Goal: Information Seeking & Learning: Check status

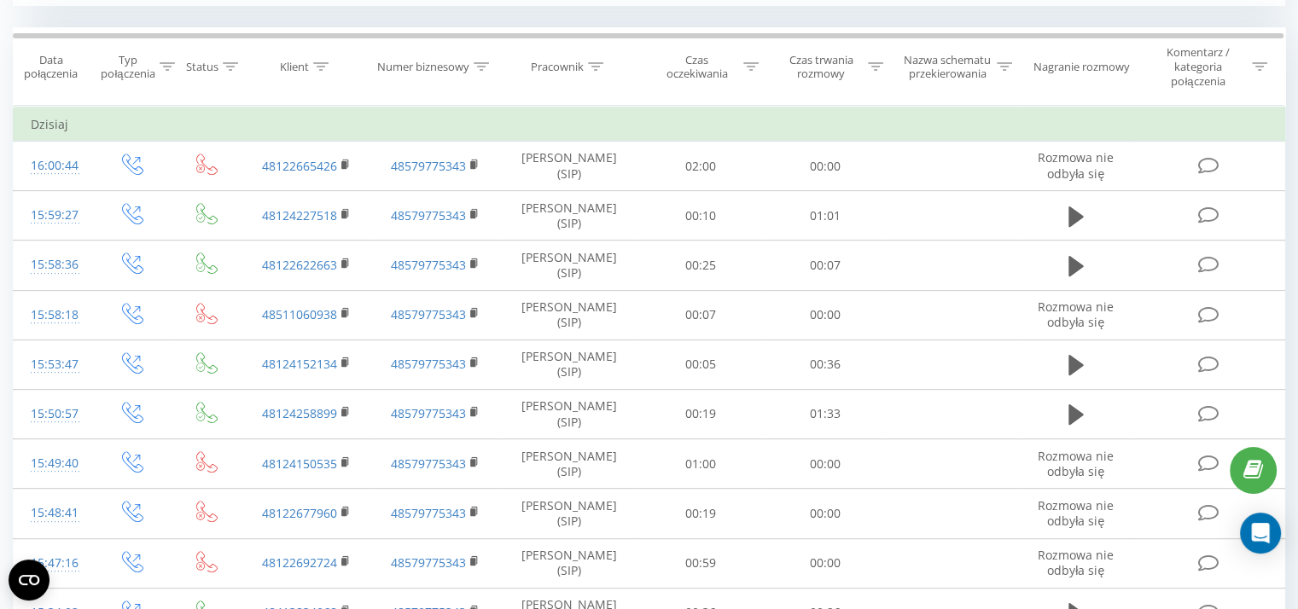
scroll to position [1608, 0]
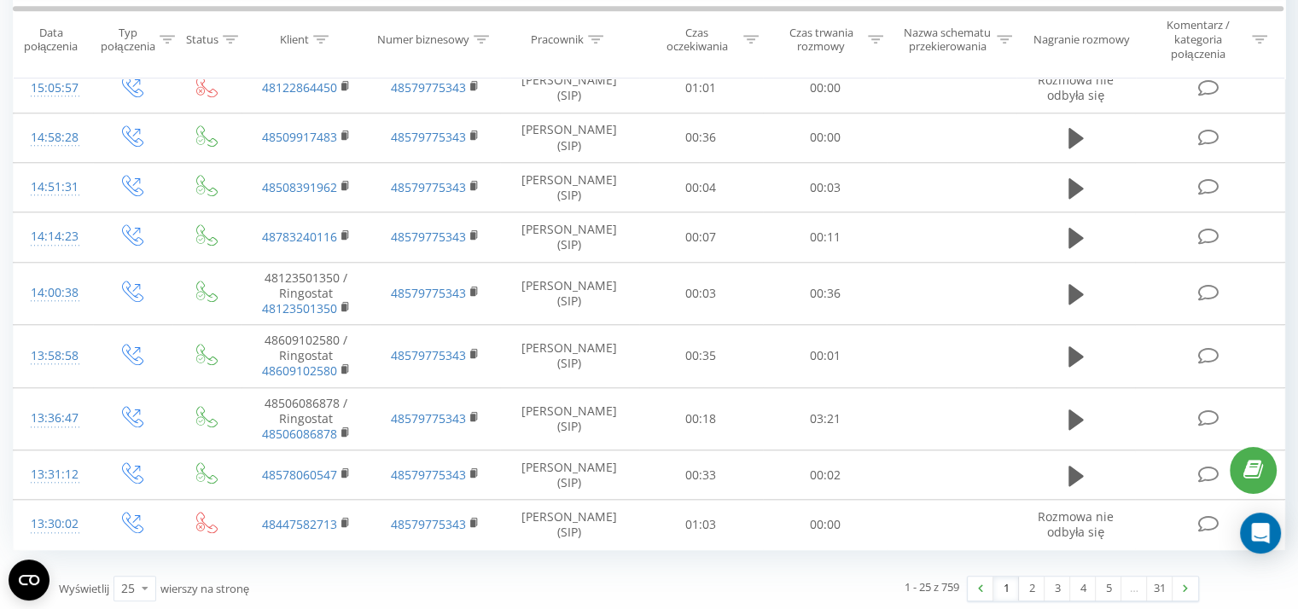
click at [1051, 568] on div "1 - 25 z 759 1 2 3 4 5 … 31" at bounding box center [920, 588] width 582 height 49
click at [1055, 584] on link "3" at bounding box center [1057, 589] width 26 height 24
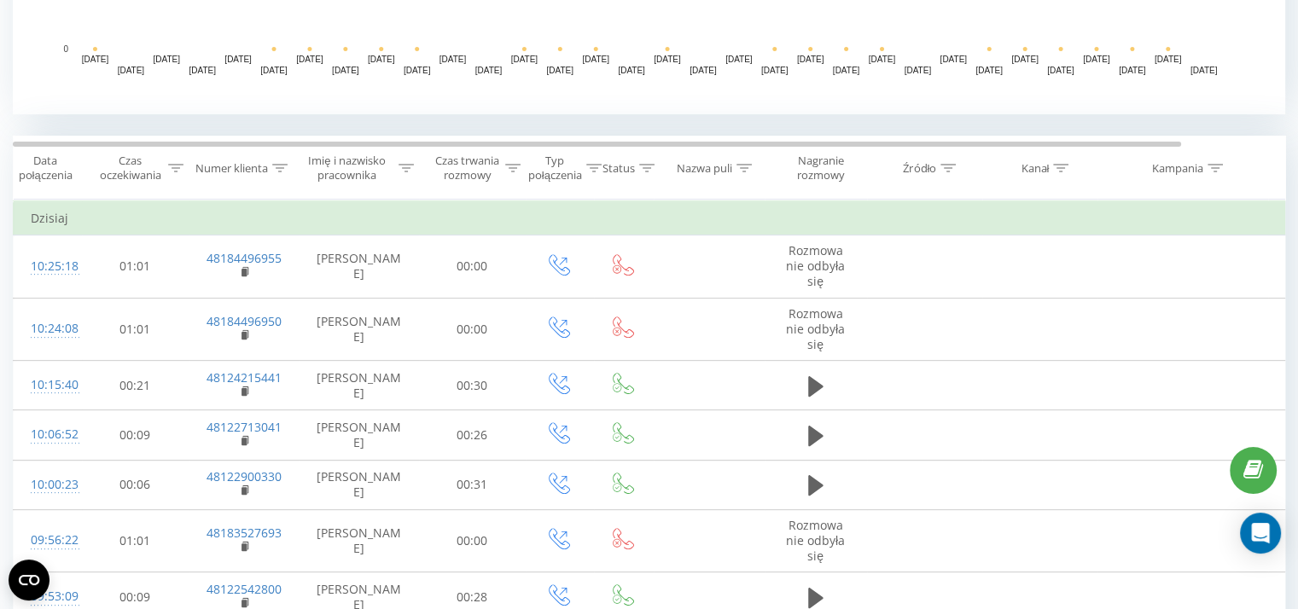
scroll to position [486, 0]
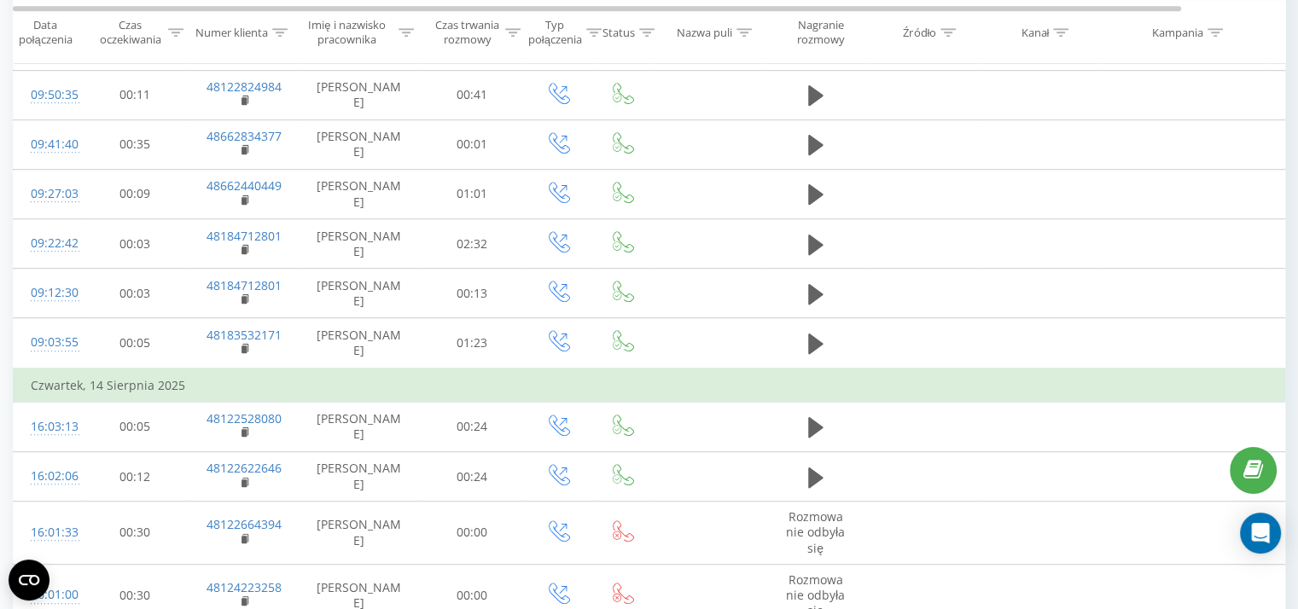
scroll to position [1081, 0]
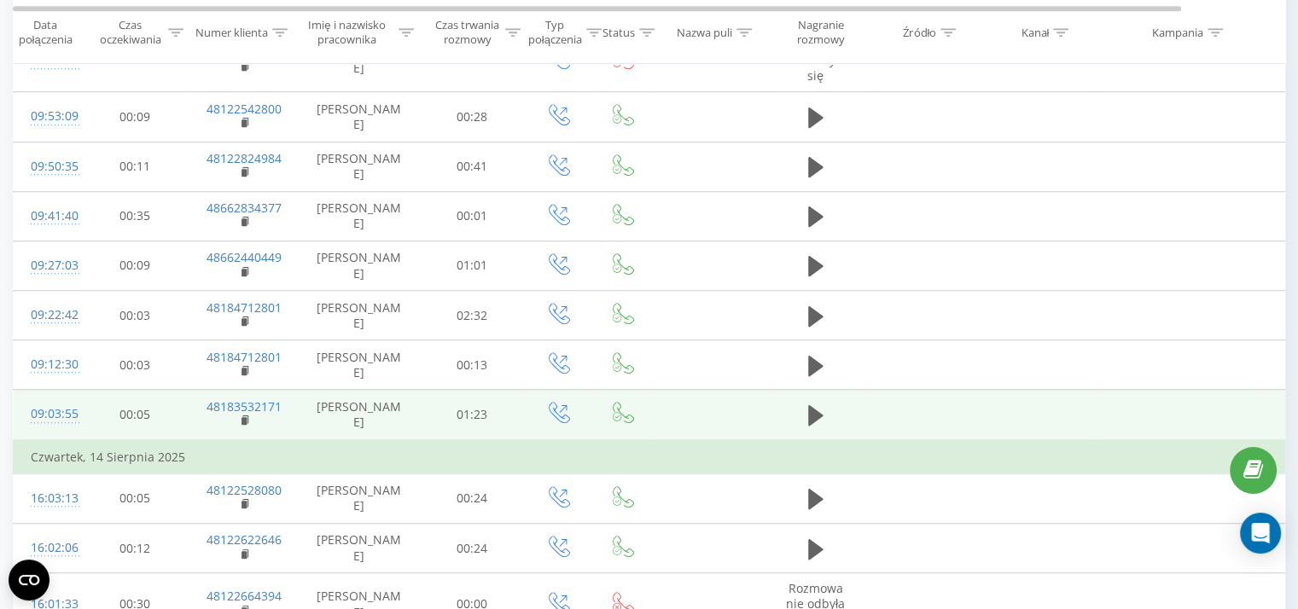
click at [800, 410] on td at bounding box center [816, 415] width 102 height 50
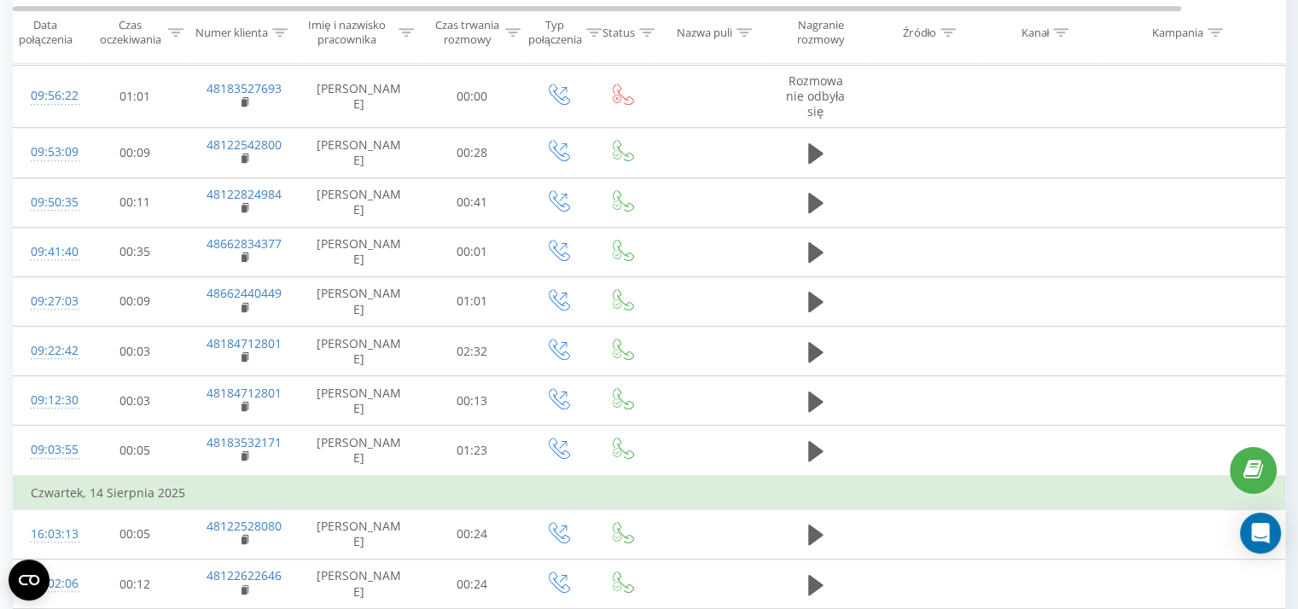
scroll to position [1055, 0]
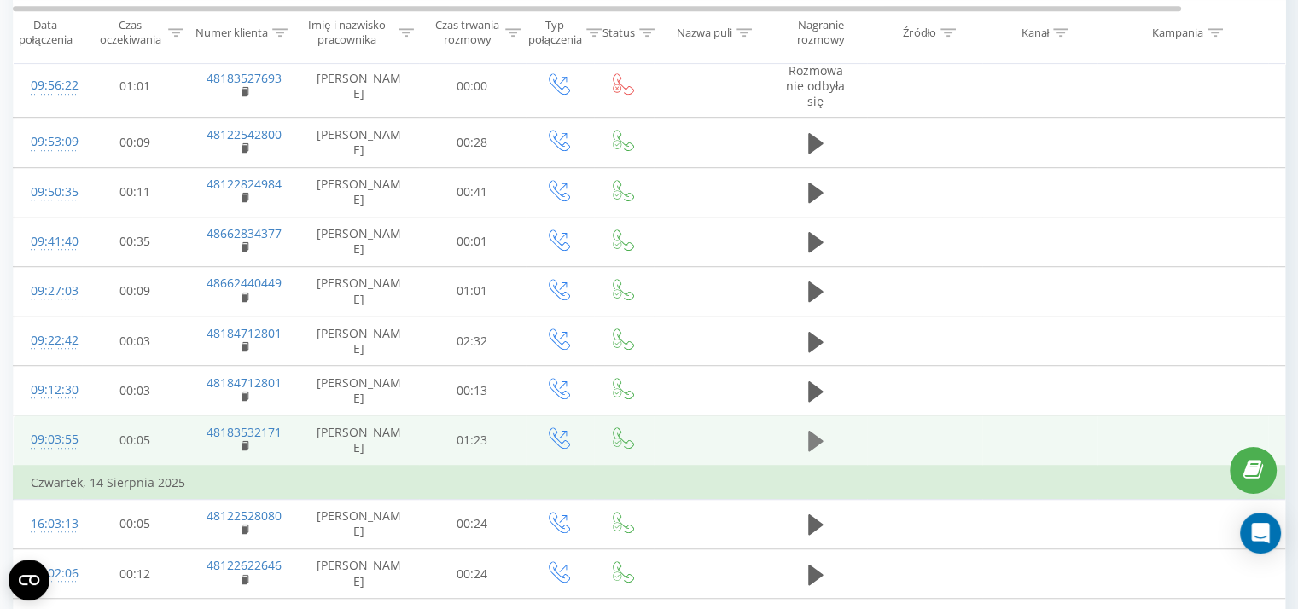
click at [816, 434] on icon at bounding box center [815, 441] width 15 height 20
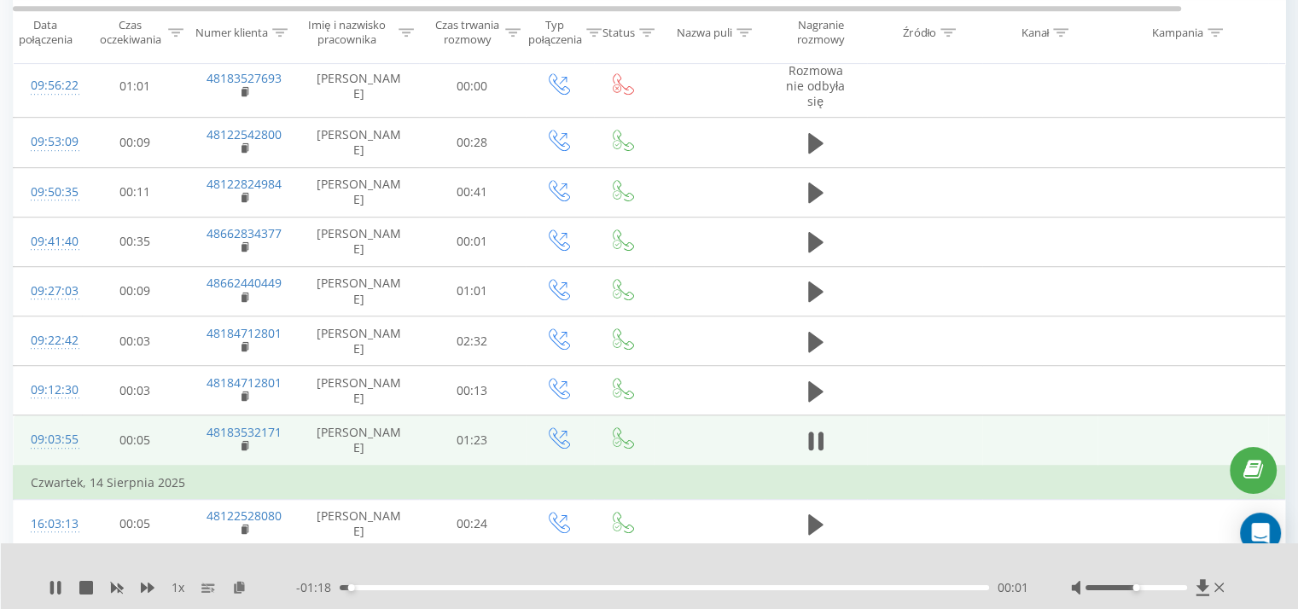
click at [816, 434] on icon at bounding box center [815, 441] width 15 height 24
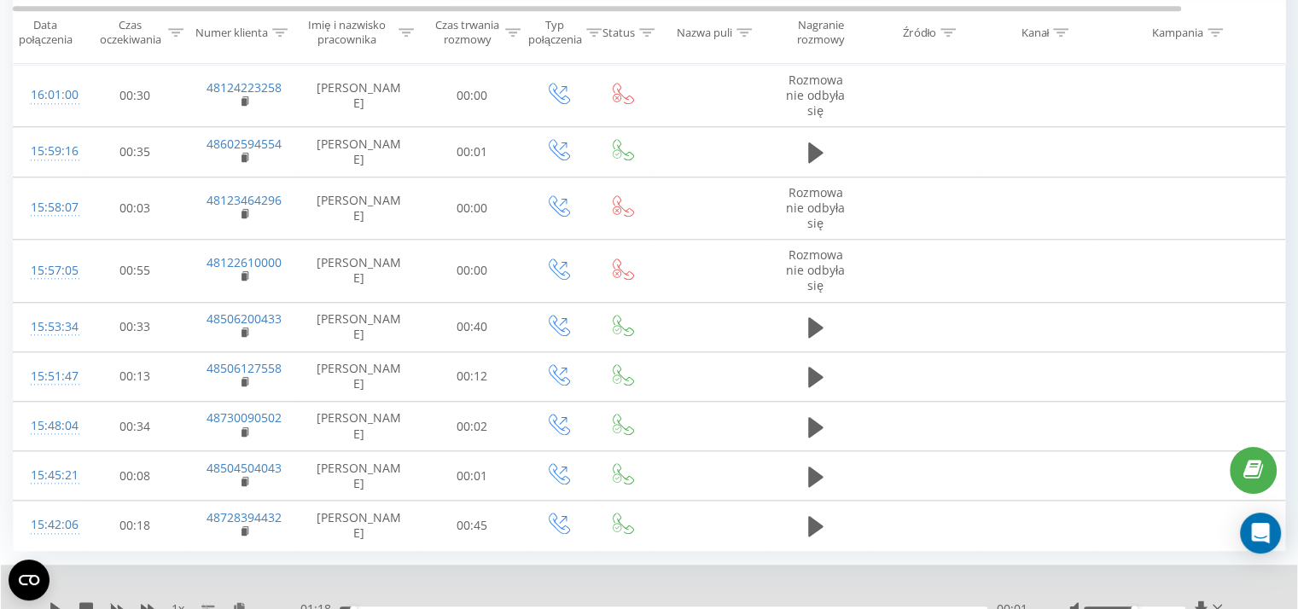
scroll to position [1718, 0]
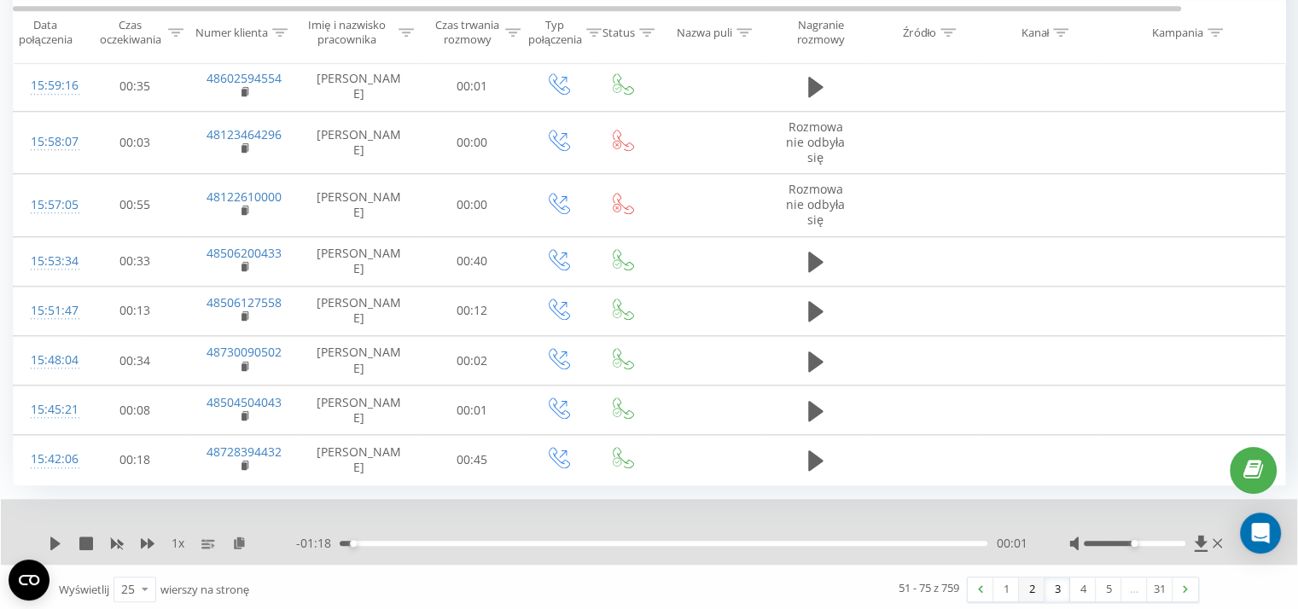
click at [1027, 585] on link "2" at bounding box center [1032, 590] width 26 height 24
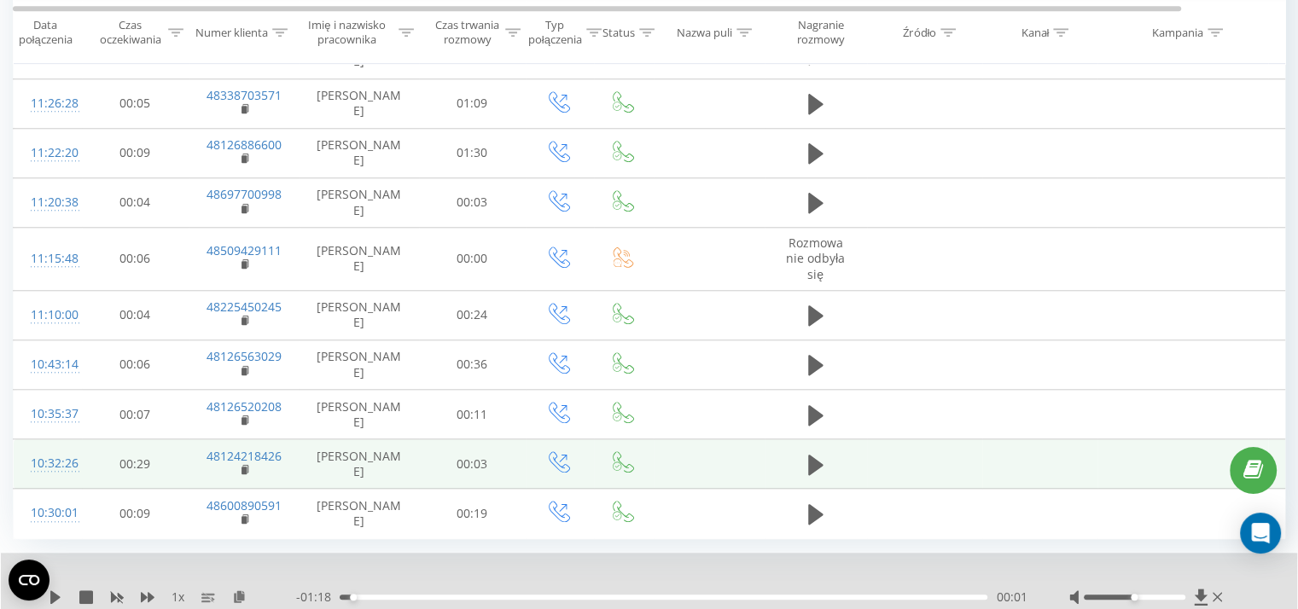
scroll to position [1659, 0]
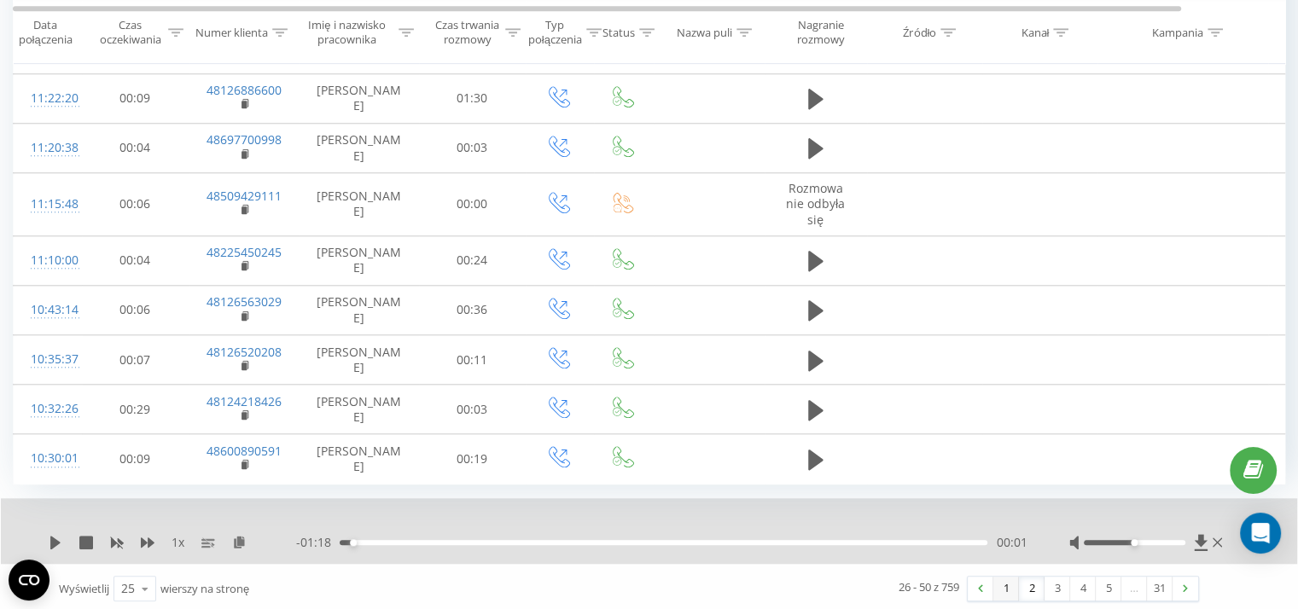
click at [1019, 585] on link "2" at bounding box center [1032, 589] width 26 height 24
click at [1055, 582] on link "3" at bounding box center [1057, 589] width 26 height 24
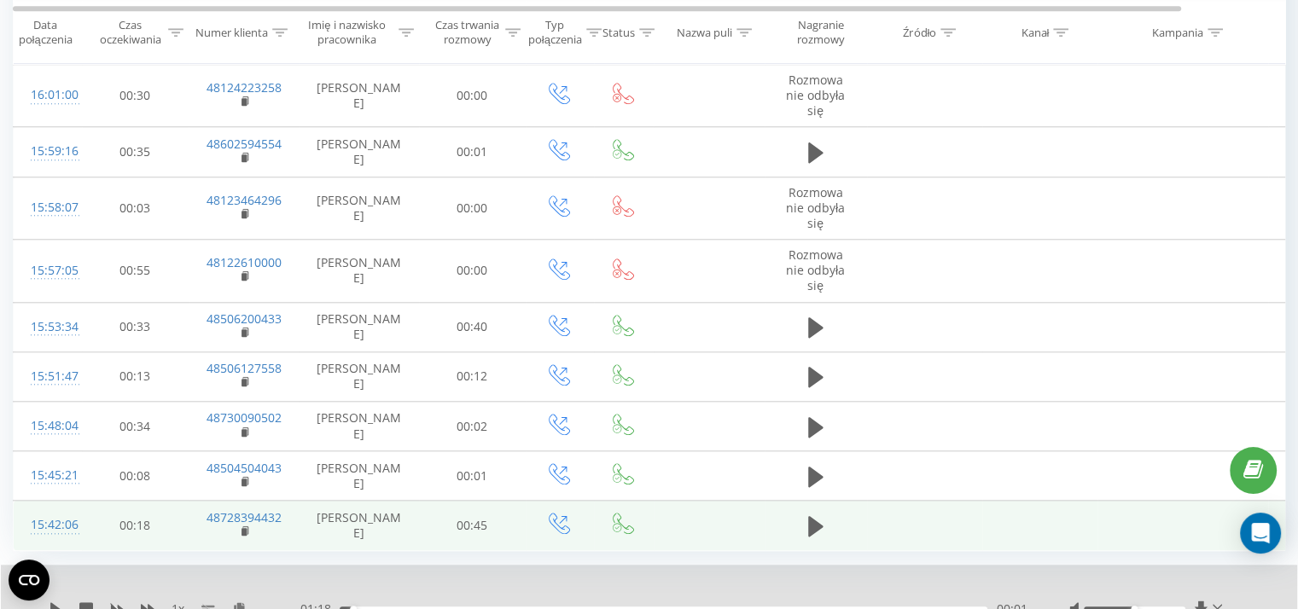
scroll to position [1718, 0]
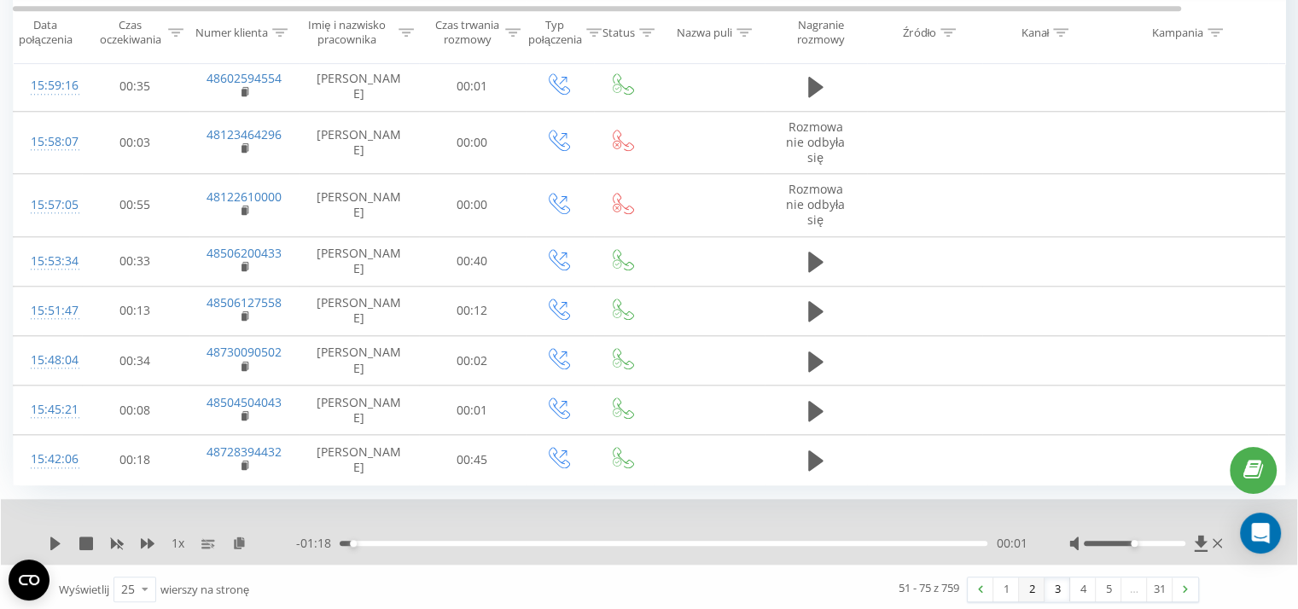
click at [1031, 579] on link "2" at bounding box center [1032, 590] width 26 height 24
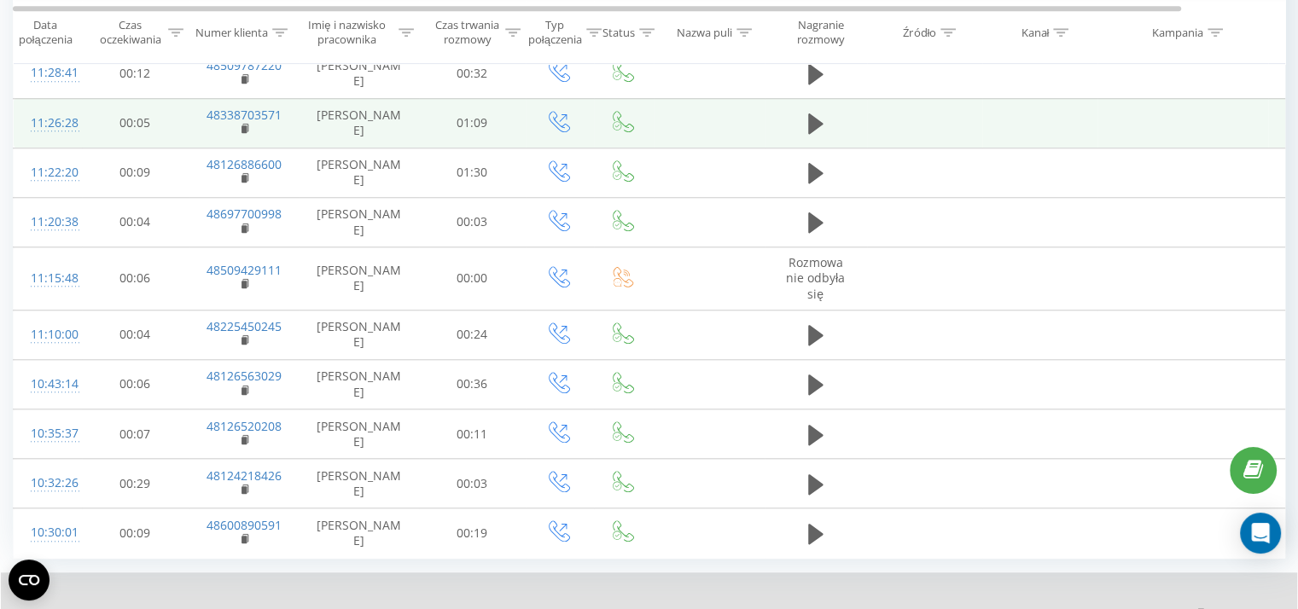
scroll to position [1659, 0]
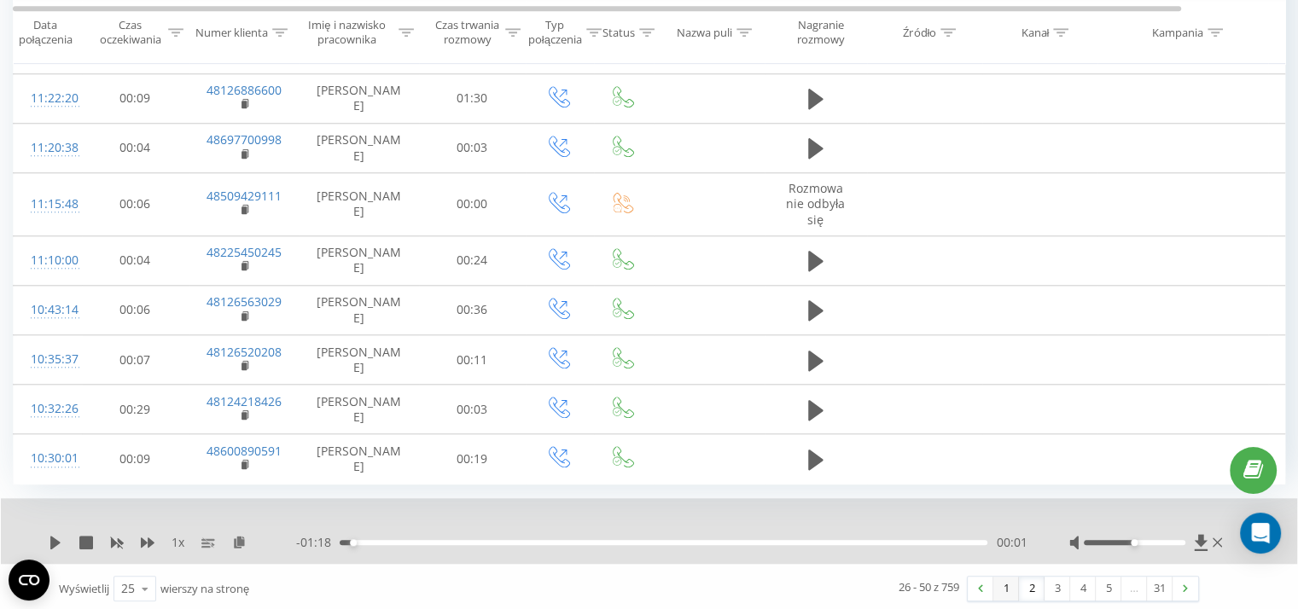
click at [1009, 590] on link "1" at bounding box center [1006, 589] width 26 height 24
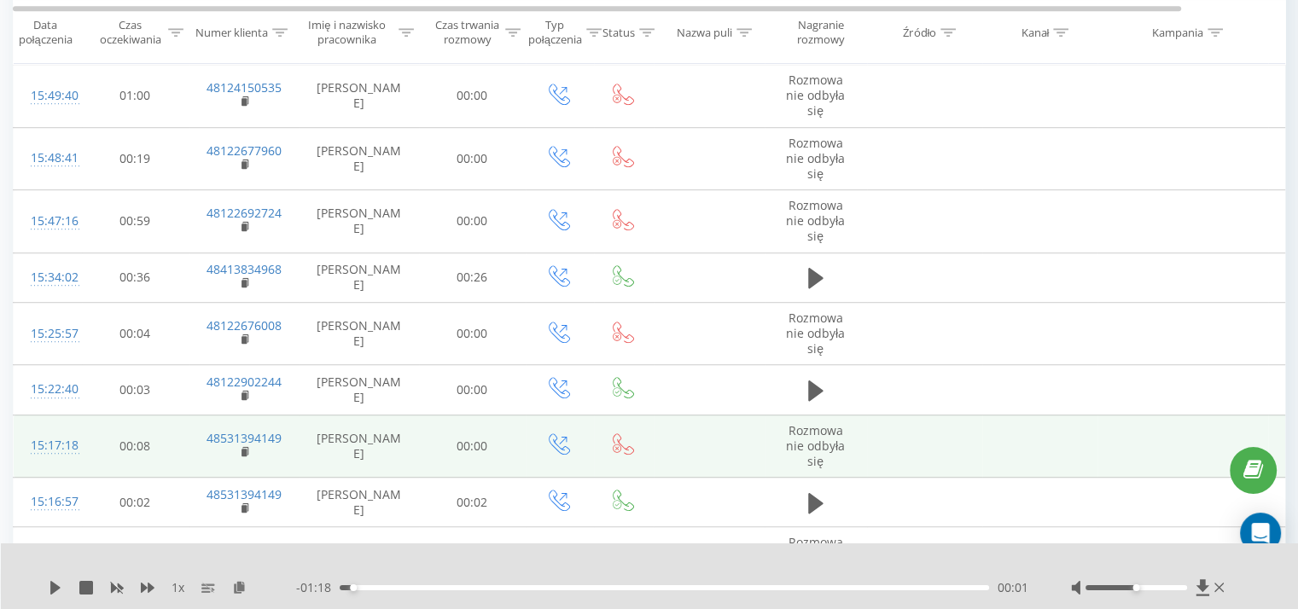
scroll to position [1080, 0]
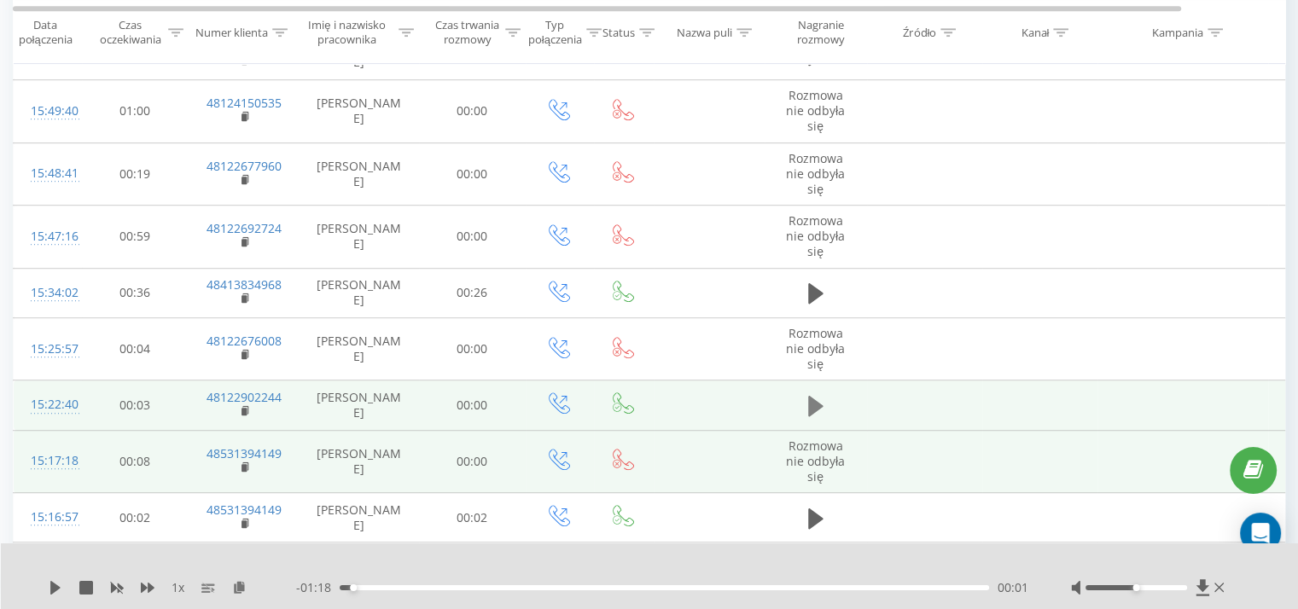
click at [805, 402] on button at bounding box center [816, 406] width 26 height 26
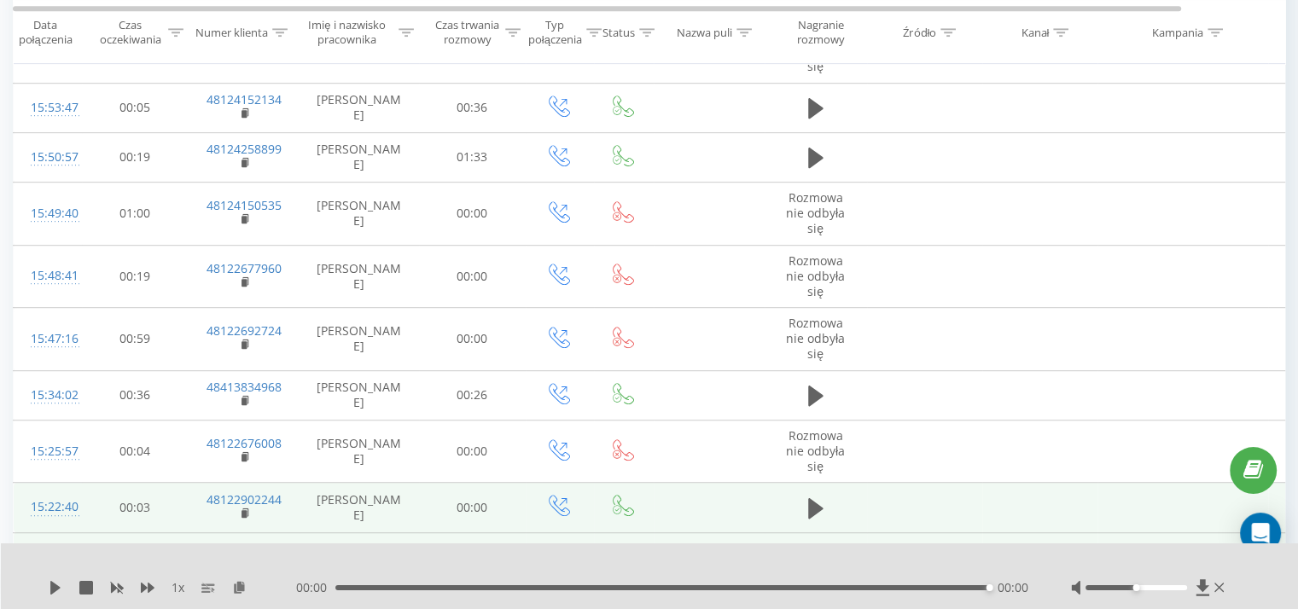
scroll to position [973, 0]
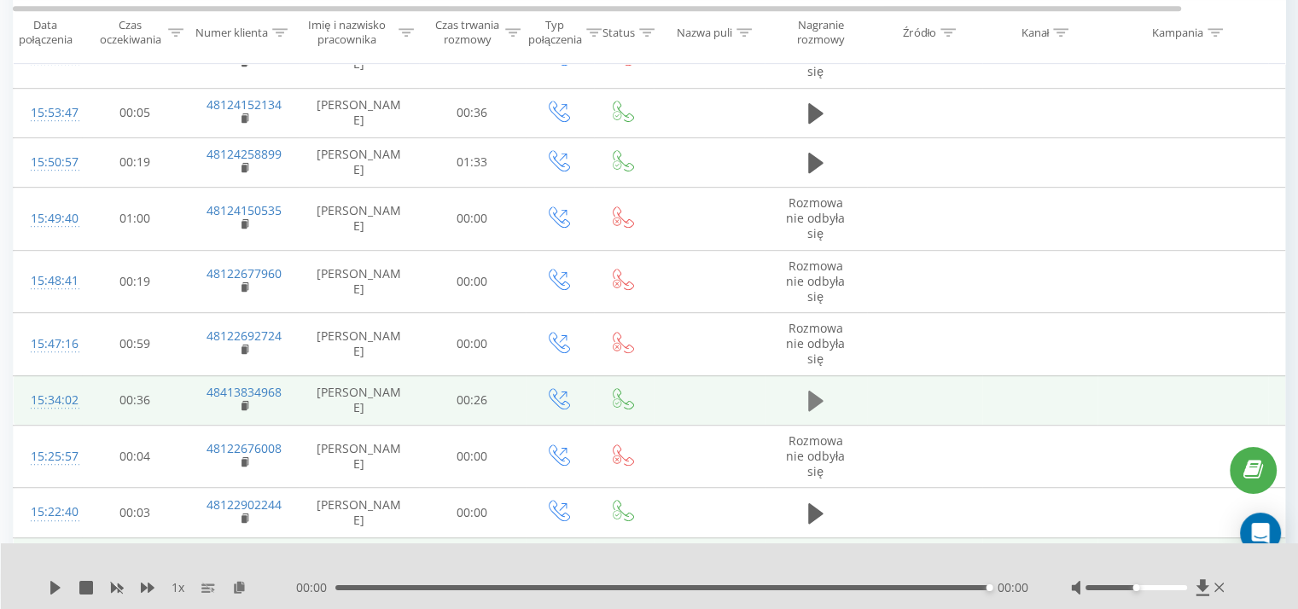
click at [811, 410] on button at bounding box center [816, 401] width 26 height 26
click at [242, 401] on icon at bounding box center [245, 405] width 6 height 8
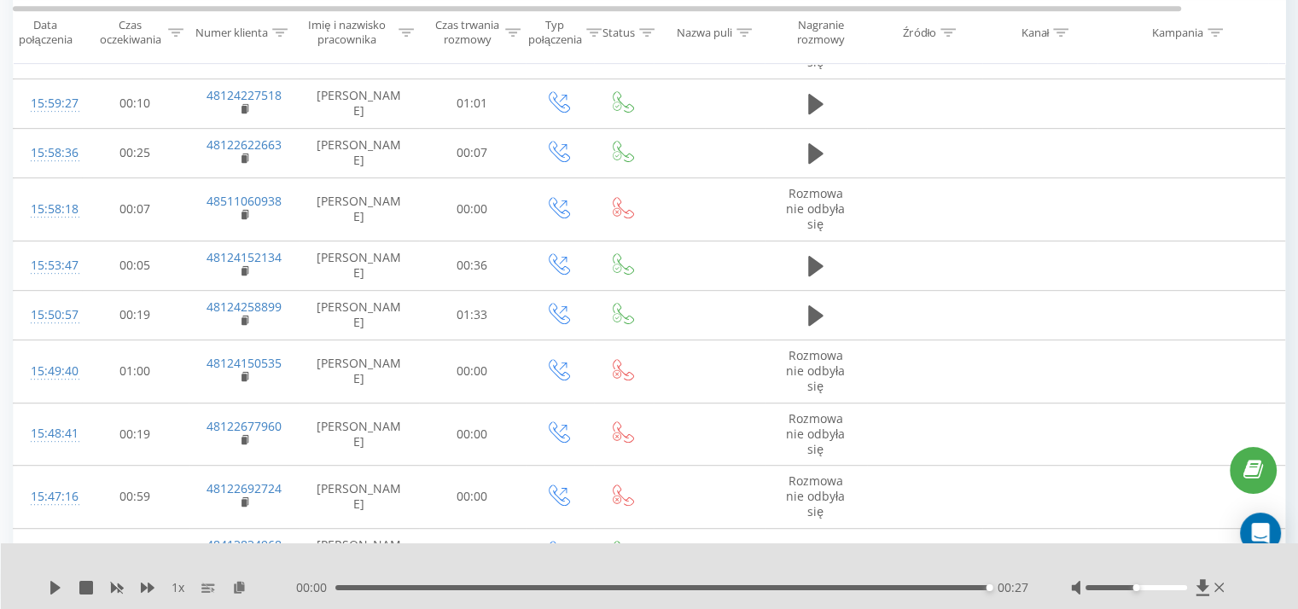
scroll to position [818, 0]
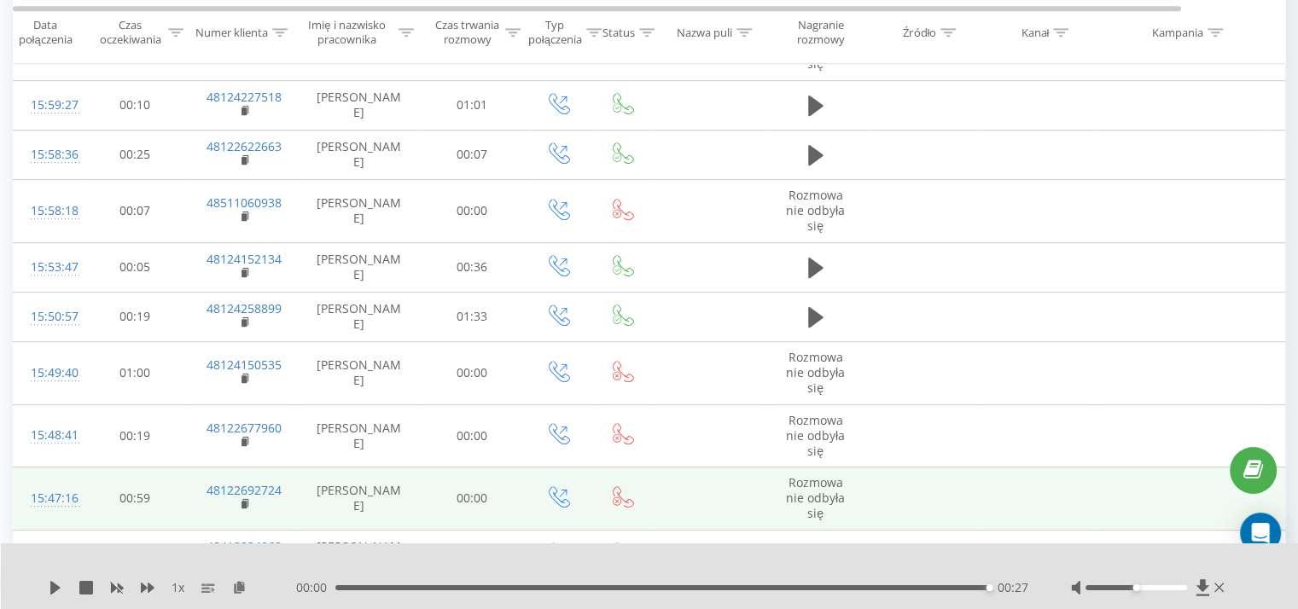
click at [240, 504] on td "48122692724" at bounding box center [244, 499] width 111 height 63
click at [242, 502] on rect at bounding box center [243, 505] width 5 height 8
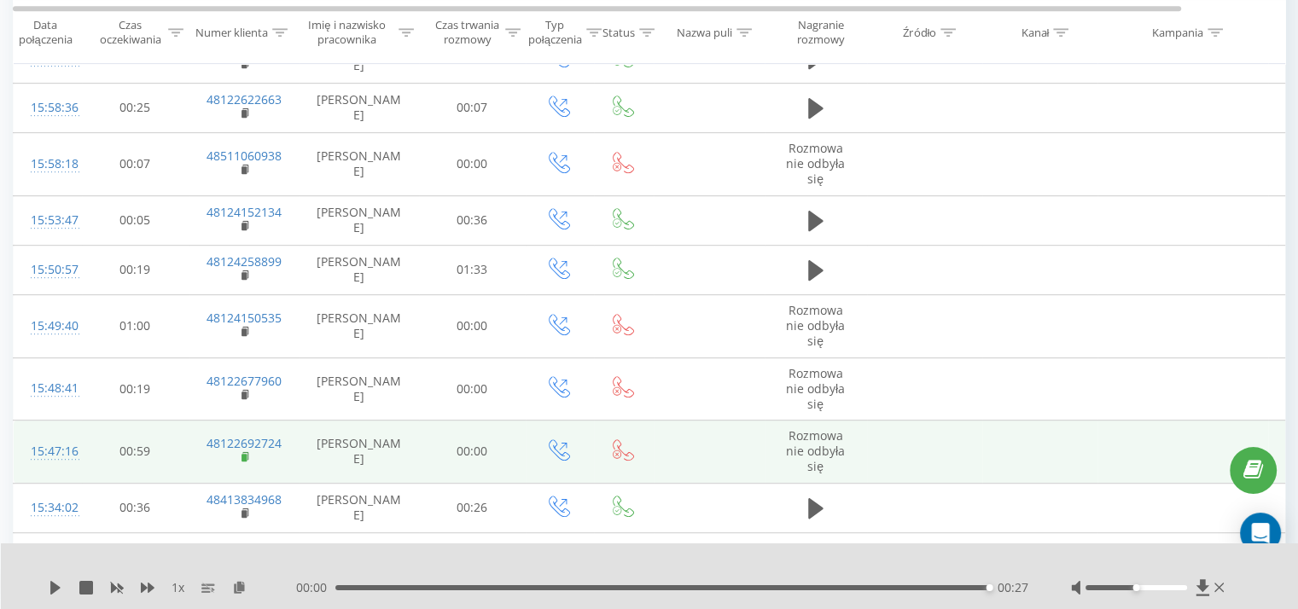
scroll to position [863, 0]
click at [244, 461] on rect at bounding box center [243, 460] width 5 height 8
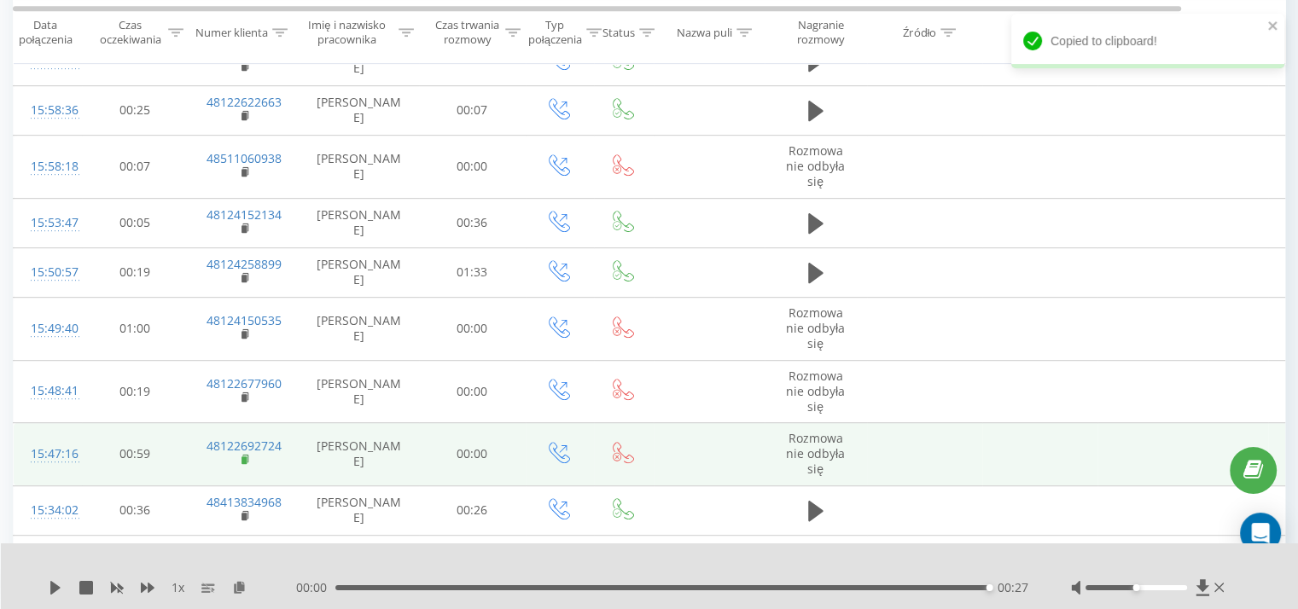
click at [244, 461] on rect at bounding box center [243, 460] width 5 height 8
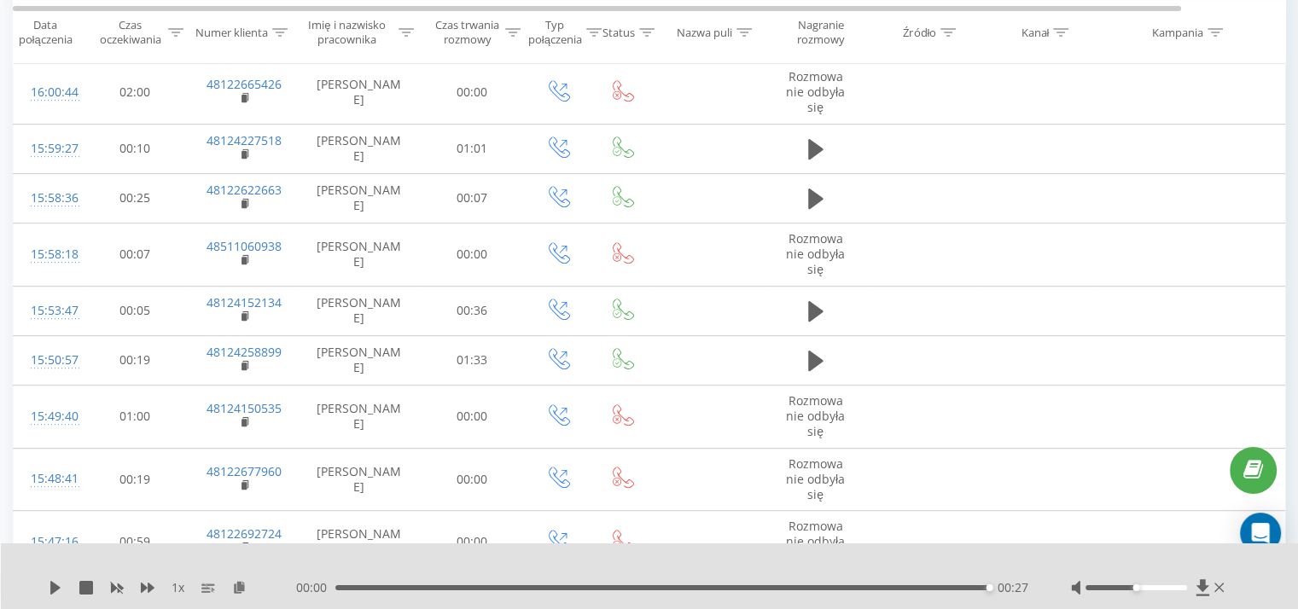
scroll to position [775, 0]
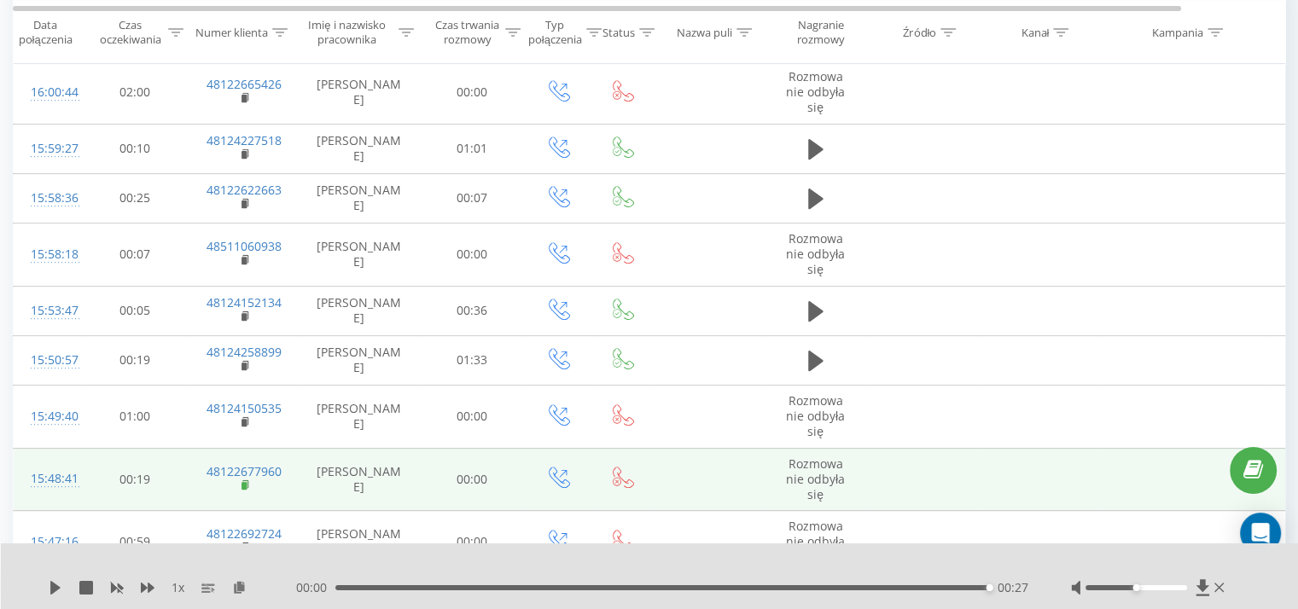
click at [245, 485] on rect at bounding box center [243, 486] width 5 height 8
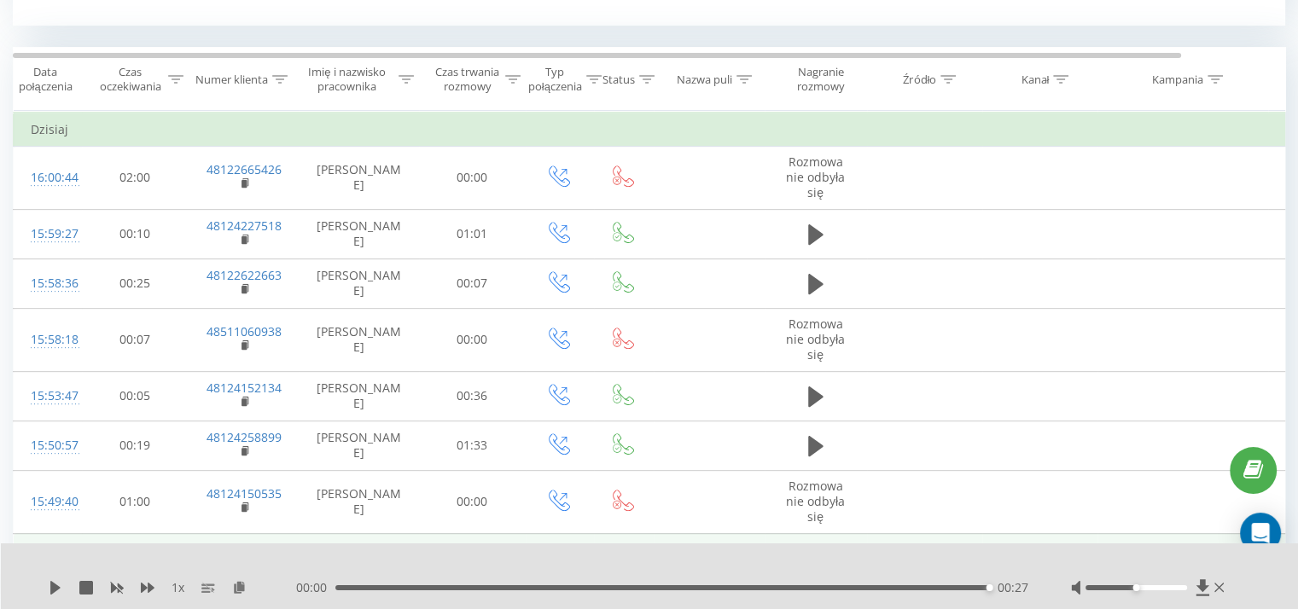
scroll to position [686, 0]
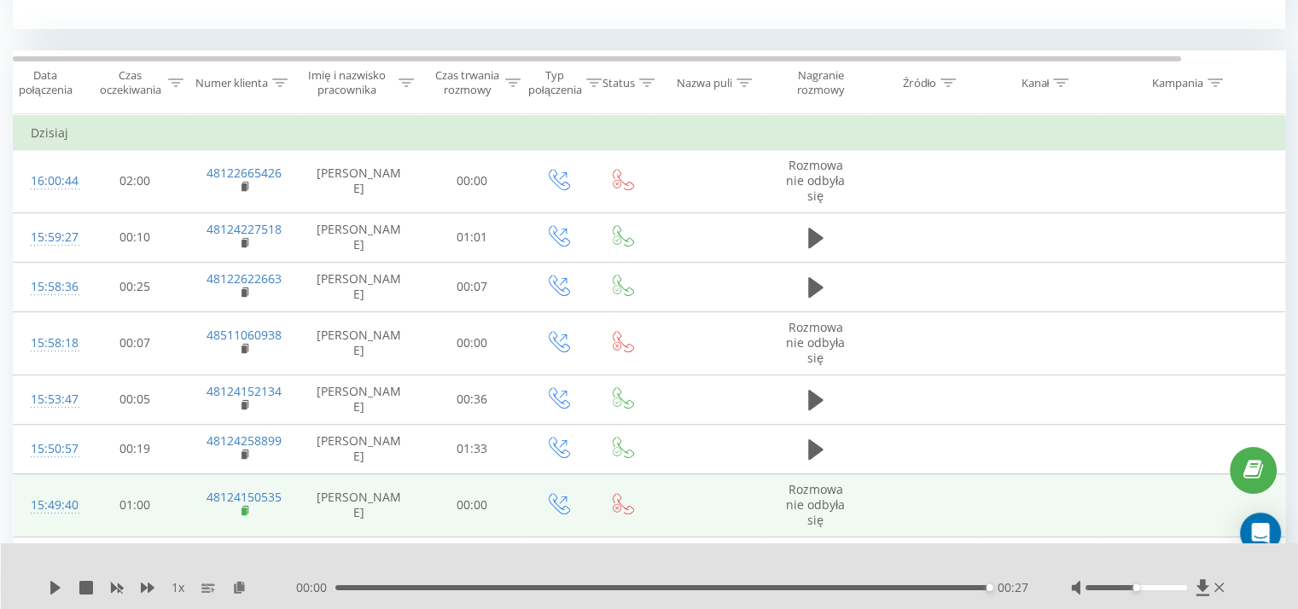
click at [247, 511] on icon at bounding box center [245, 510] width 6 height 8
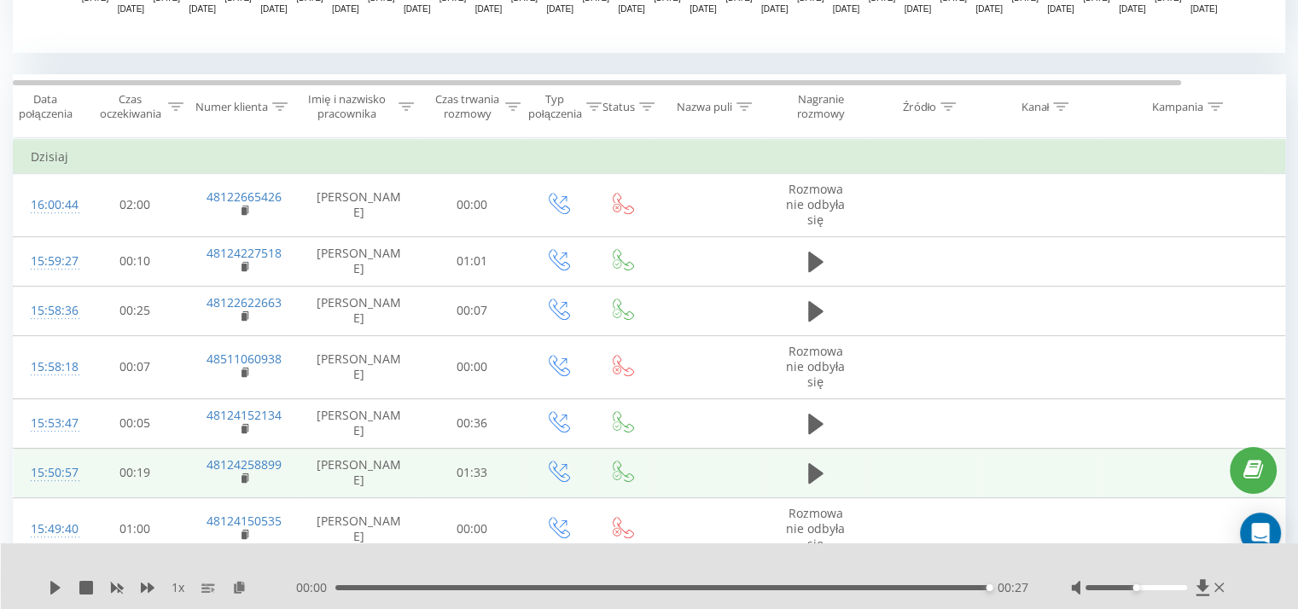
scroll to position [632, 0]
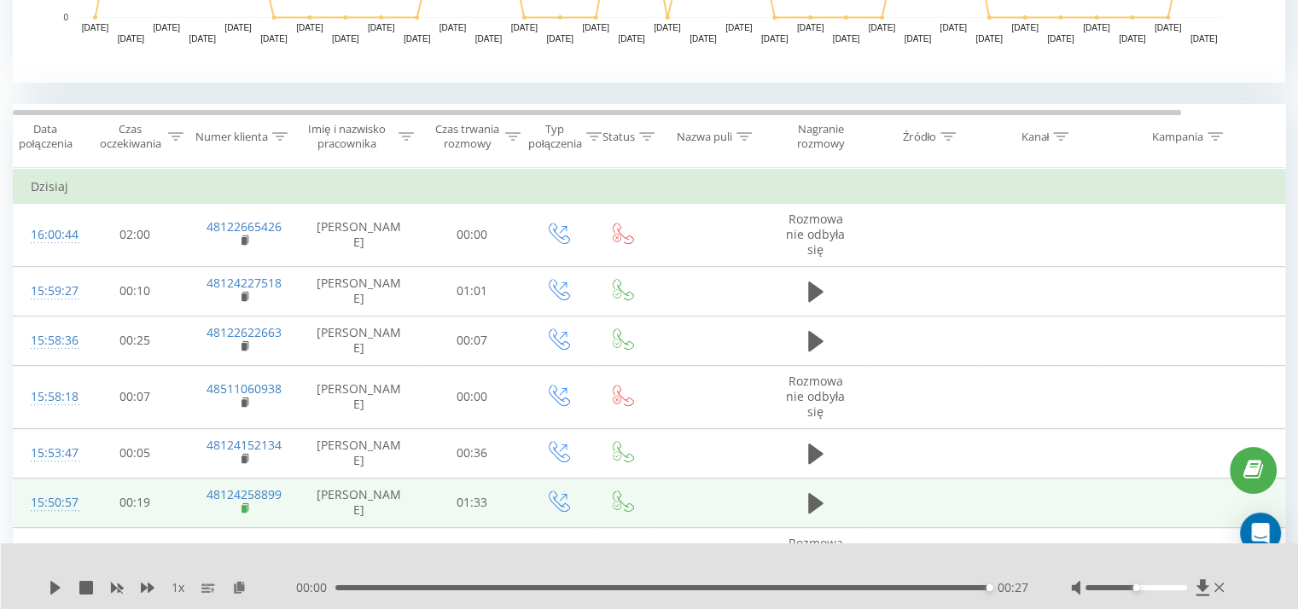
click at [246, 507] on rect at bounding box center [243, 509] width 5 height 8
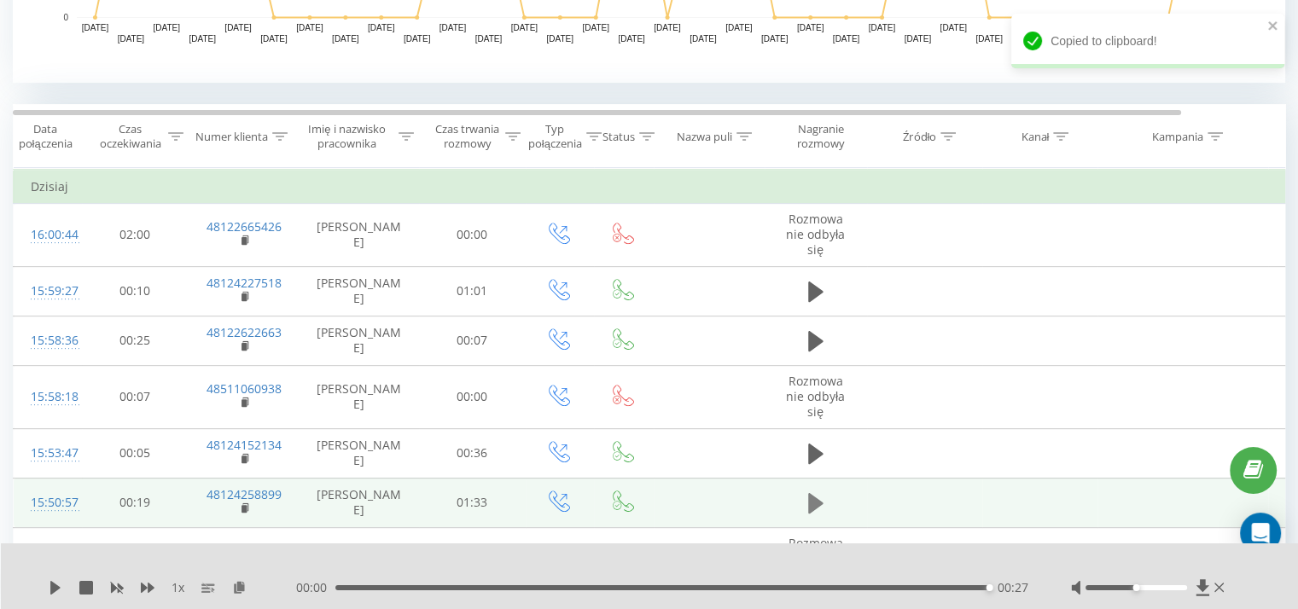
click at [810, 493] on icon at bounding box center [815, 503] width 15 height 20
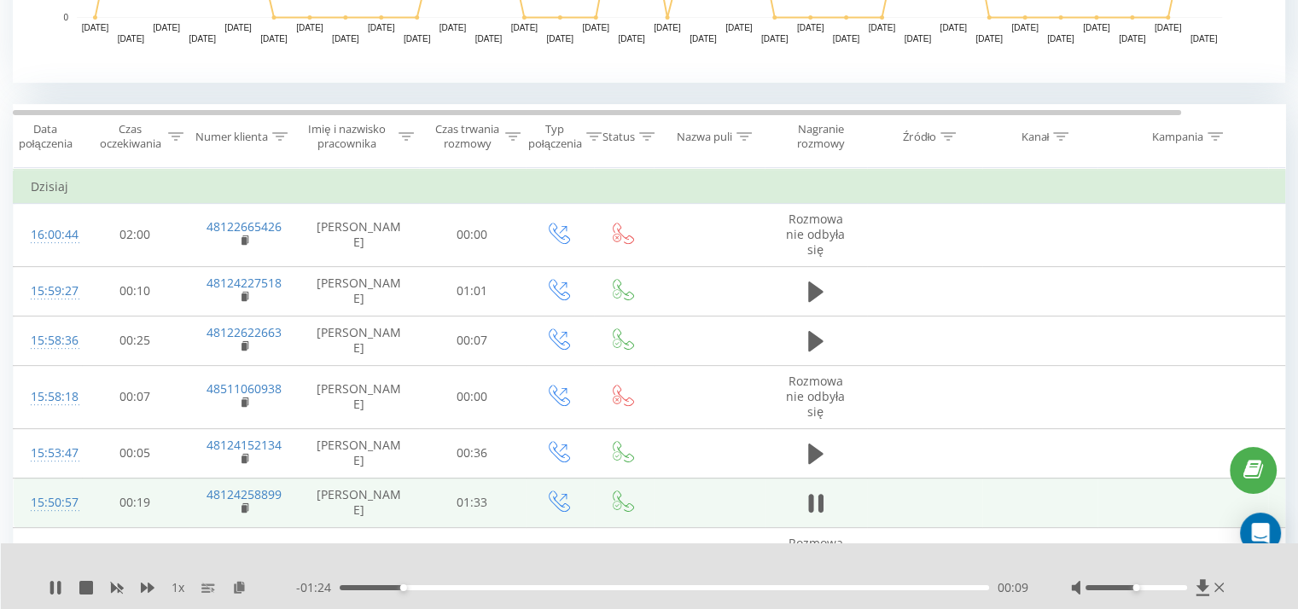
click at [1185, 590] on div at bounding box center [1149, 587] width 157 height 17
click at [1186, 587] on div at bounding box center [1149, 587] width 157 height 17
click at [1183, 588] on div at bounding box center [1136, 587] width 102 height 5
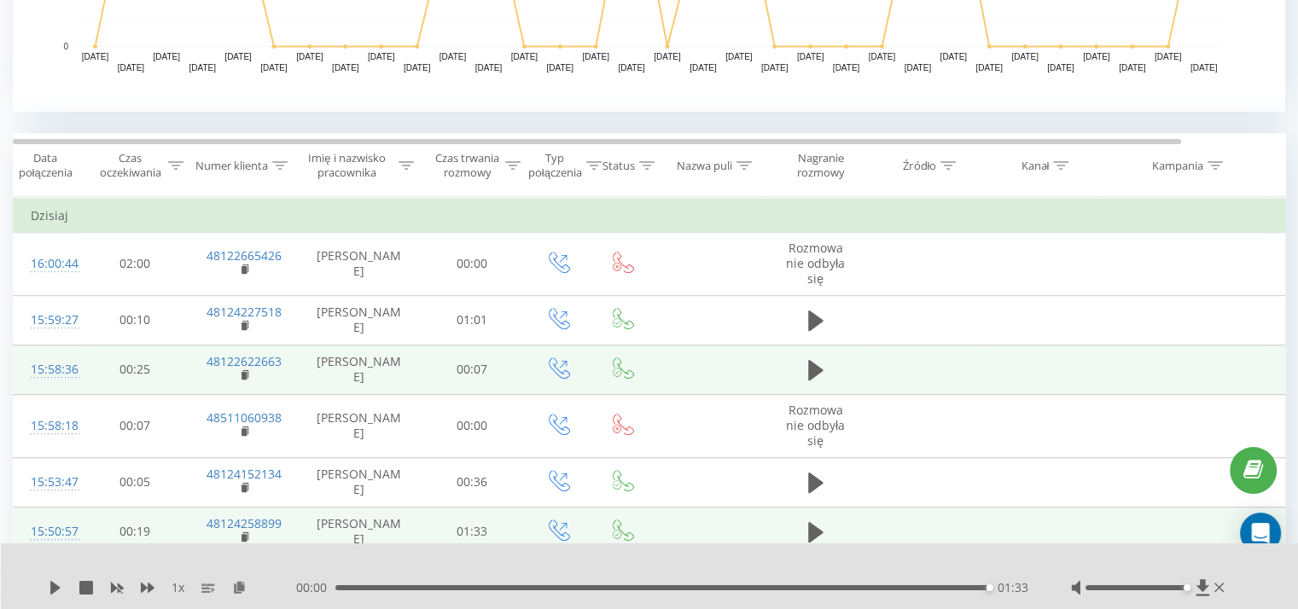
scroll to position [602, 0]
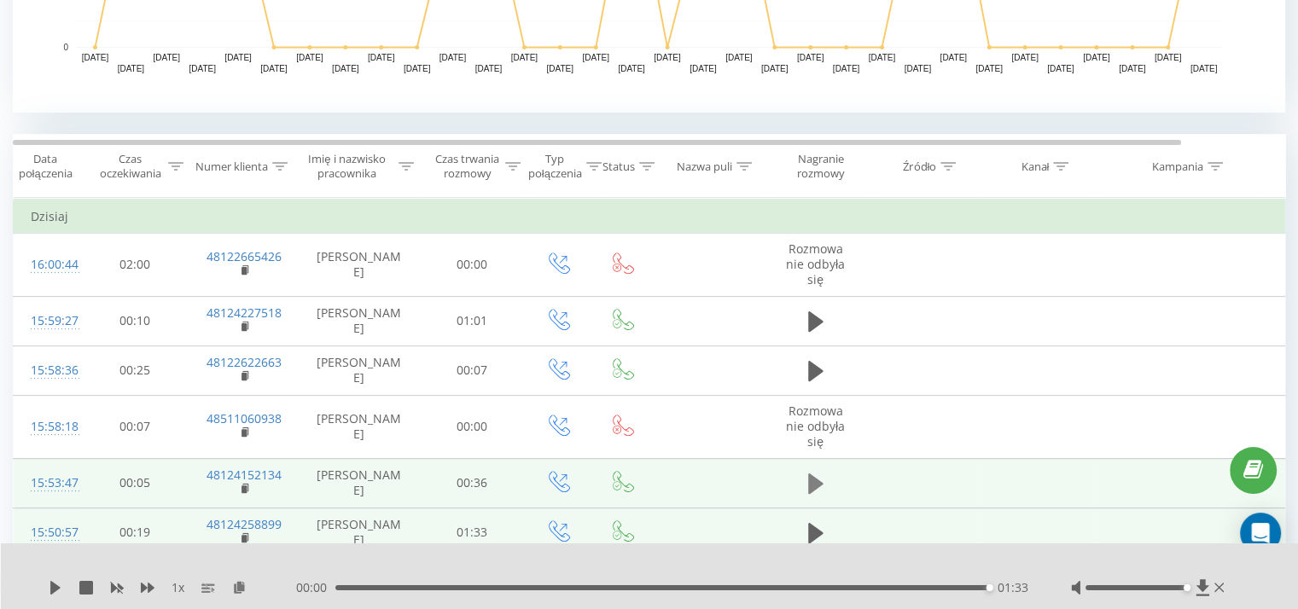
drag, startPoint x: 799, startPoint y: 487, endPoint x: 814, endPoint y: 483, distance: 15.9
click at [801, 486] on td at bounding box center [816, 482] width 102 height 49
click at [814, 483] on icon at bounding box center [815, 484] width 15 height 20
click at [507, 589] on div "00:00" at bounding box center [664, 587] width 649 height 5
click at [840, 586] on div "00:28" at bounding box center [664, 587] width 649 height 5
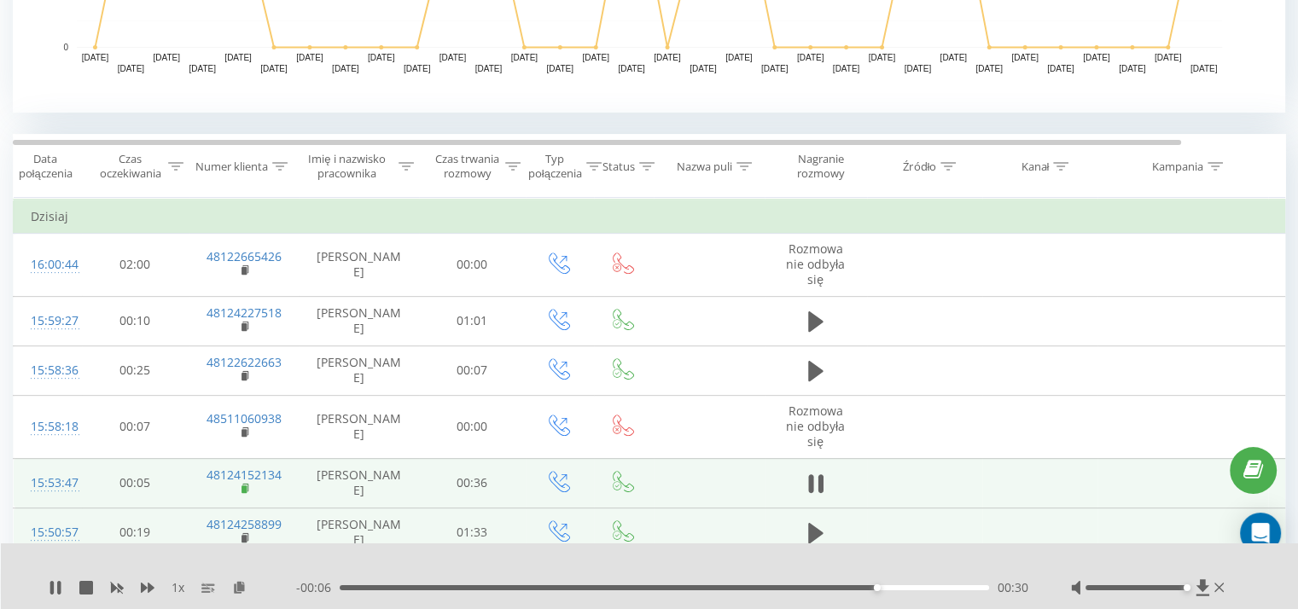
click at [242, 486] on rect at bounding box center [243, 490] width 5 height 8
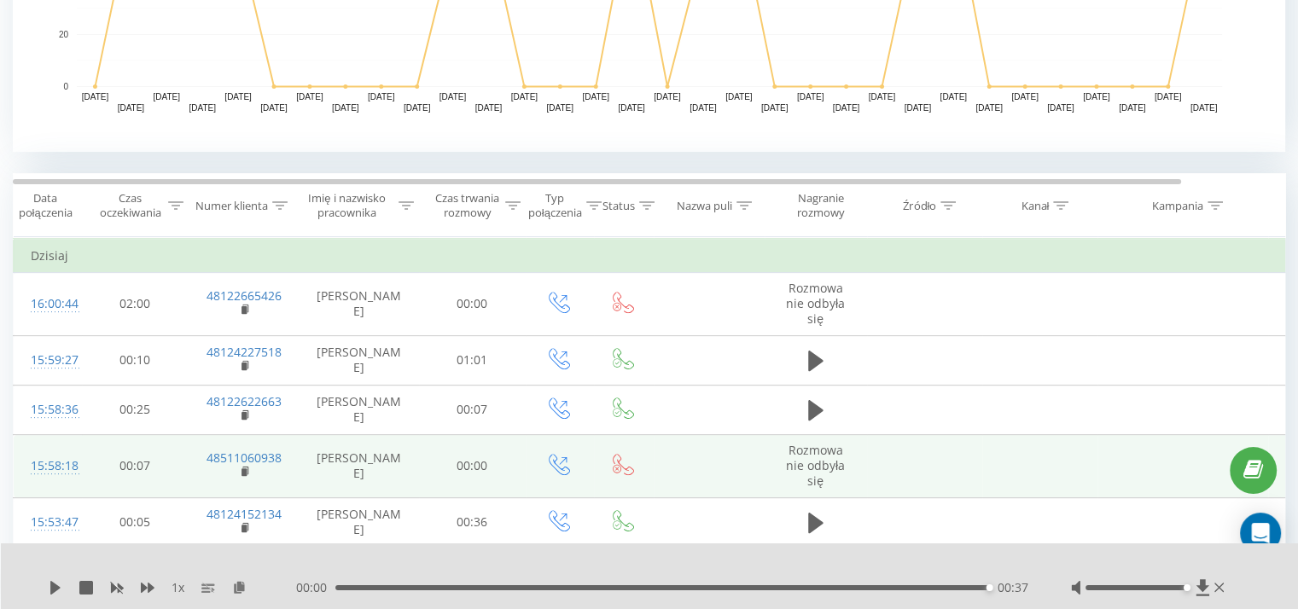
scroll to position [562, 0]
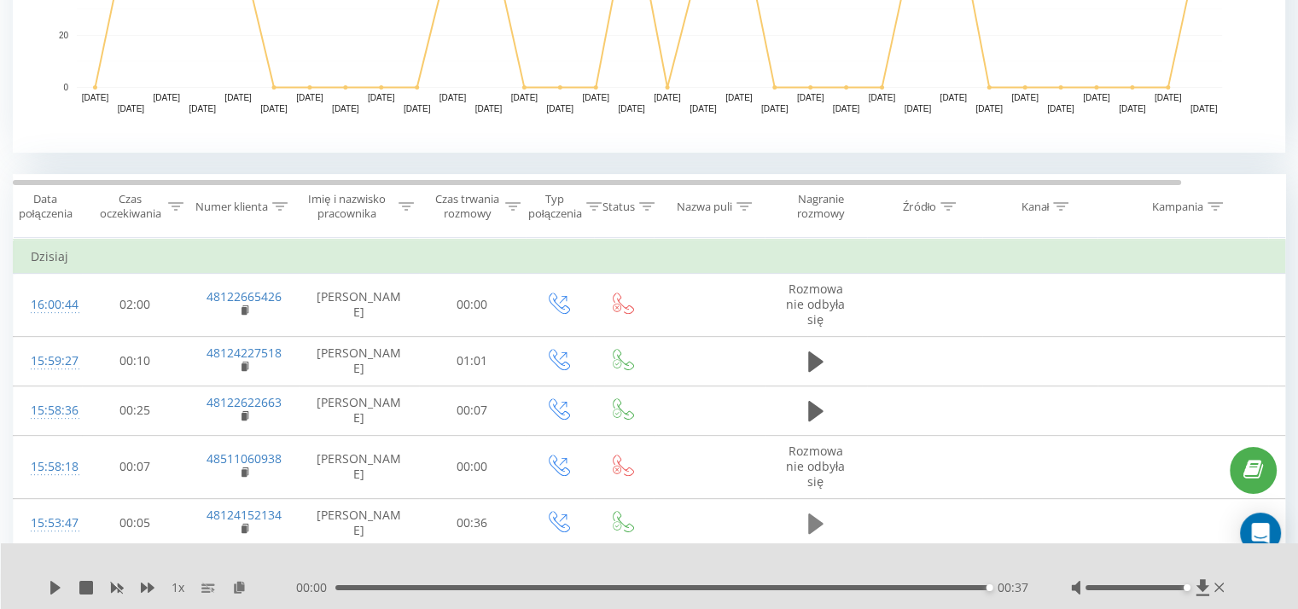
click at [814, 532] on icon at bounding box center [815, 524] width 15 height 24
click at [872, 583] on div "00:00 00:37 00:37" at bounding box center [662, 587] width 732 height 17
click at [870, 587] on div "00:30" at bounding box center [664, 587] width 649 height 5
click at [49, 586] on icon at bounding box center [56, 588] width 14 height 14
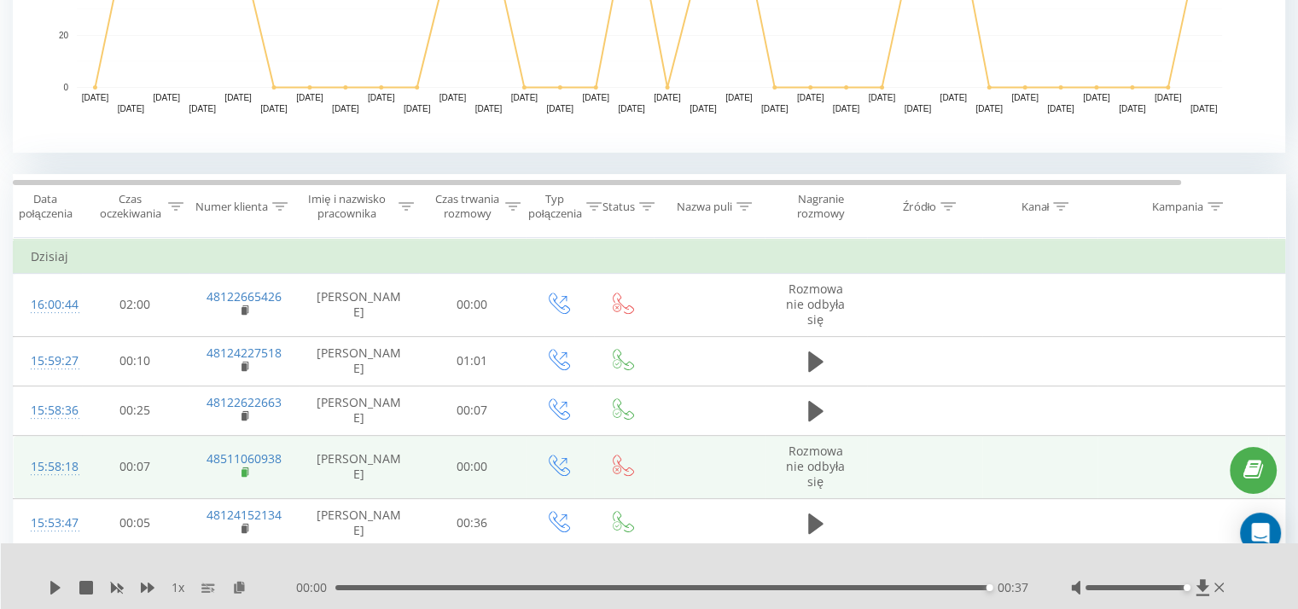
click at [242, 471] on rect at bounding box center [243, 473] width 5 height 8
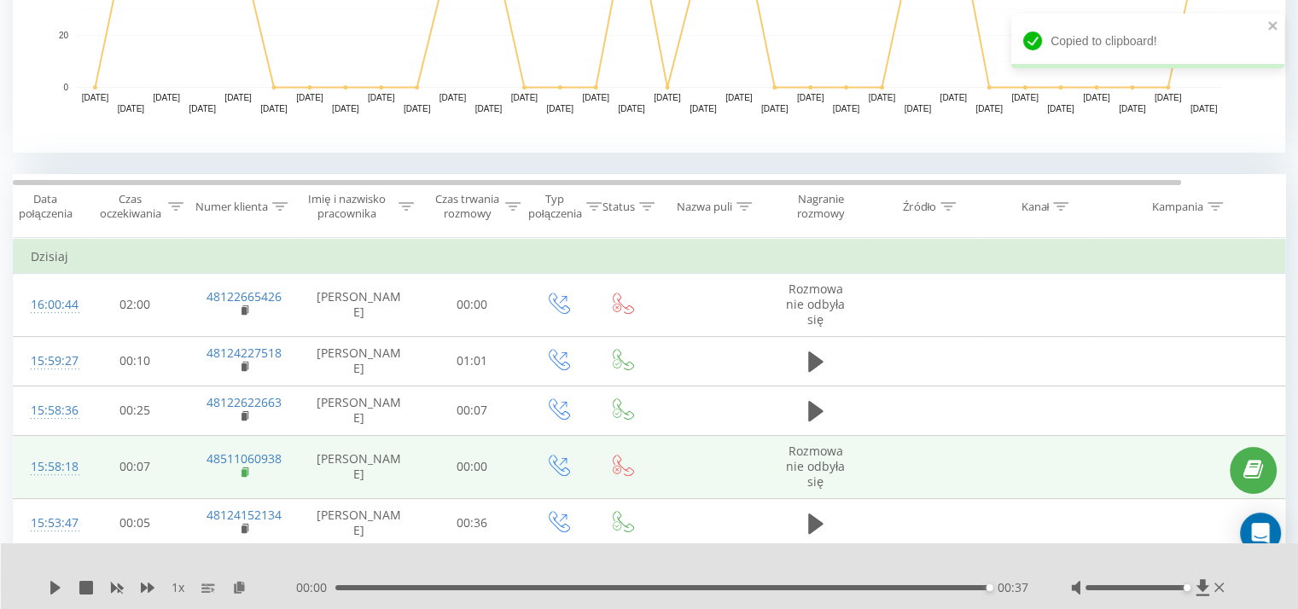
click at [242, 471] on rect at bounding box center [243, 473] width 5 height 8
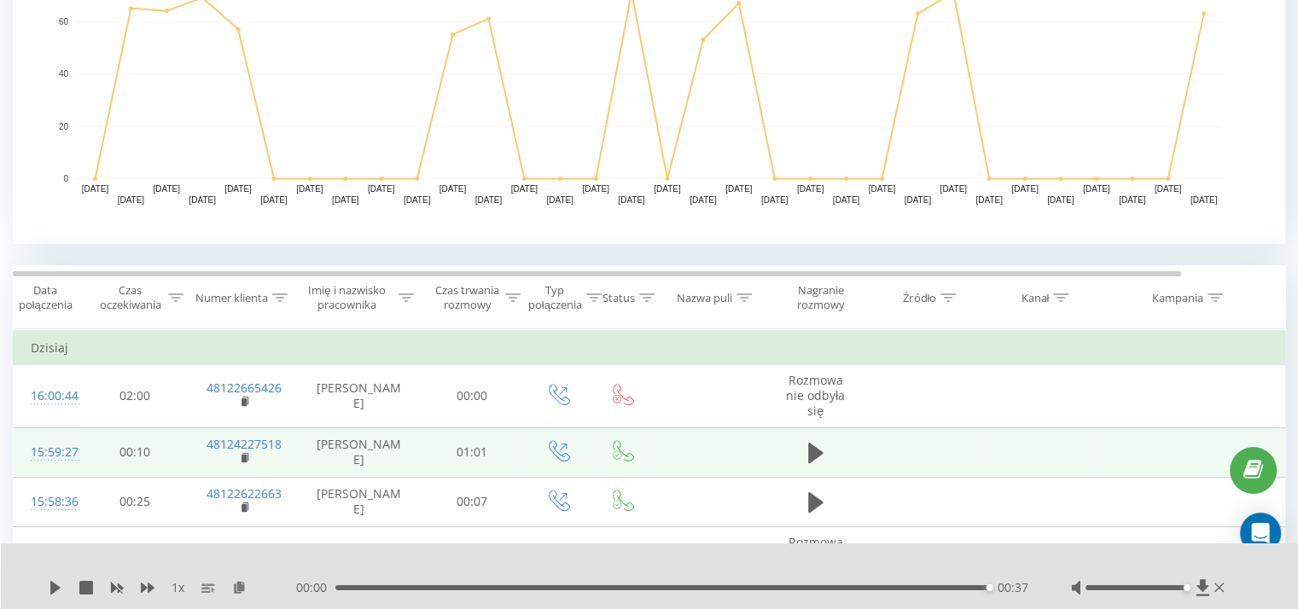
scroll to position [451, 0]
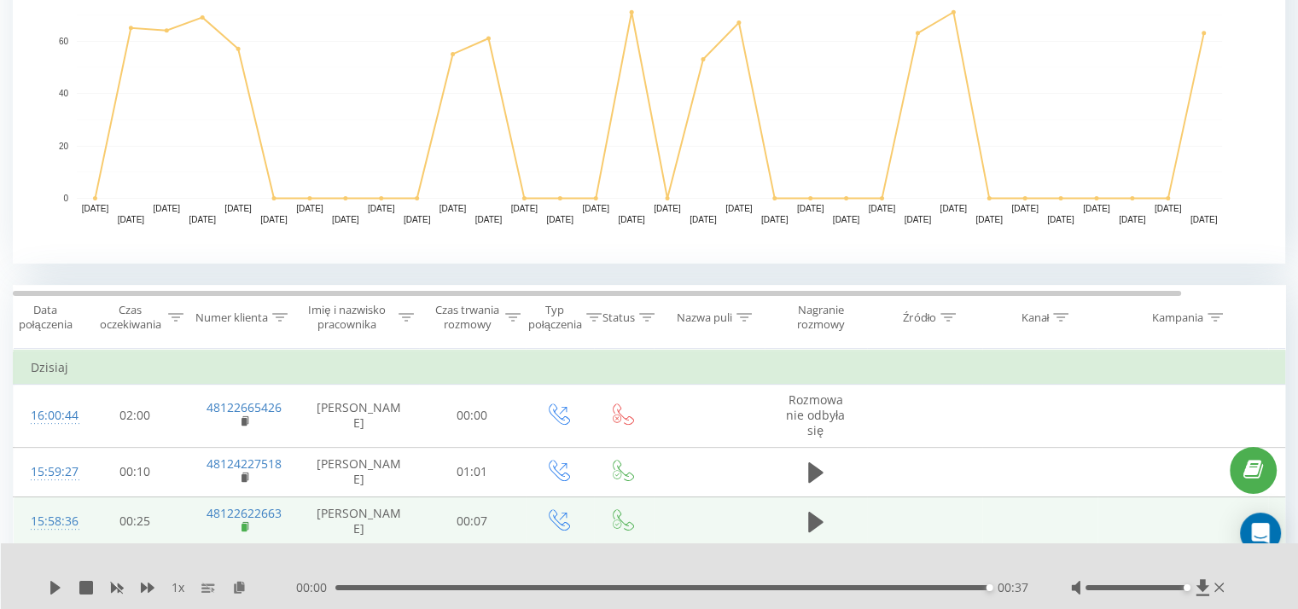
click at [248, 526] on icon at bounding box center [245, 527] width 9 height 12
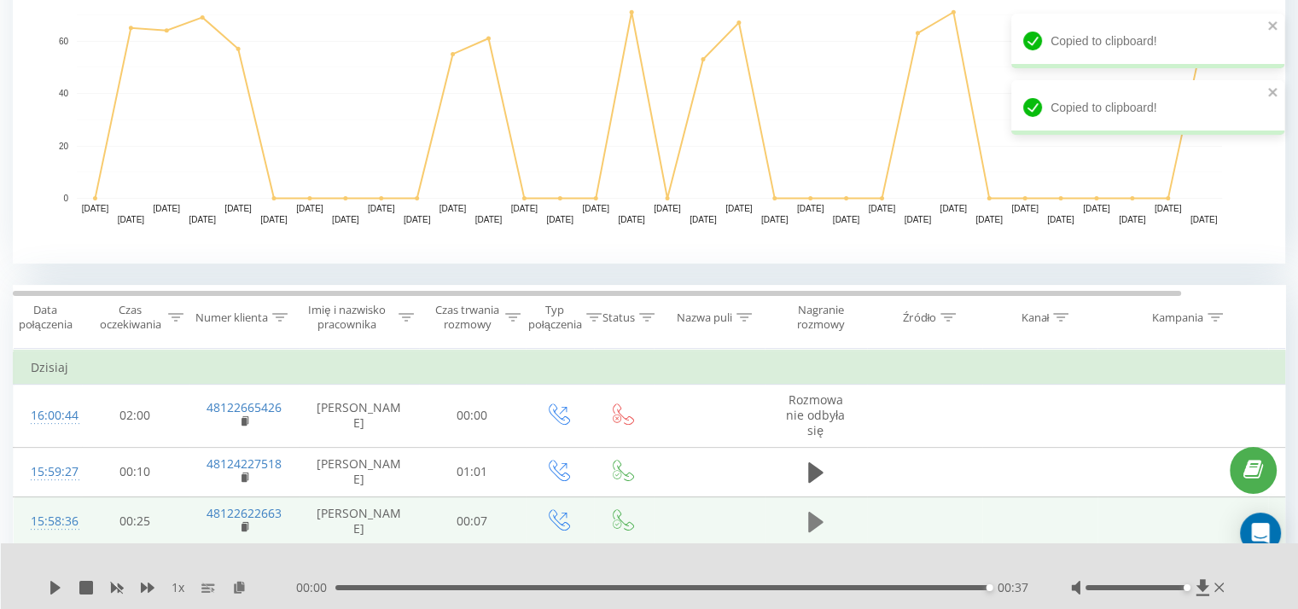
click at [815, 532] on icon at bounding box center [815, 522] width 15 height 24
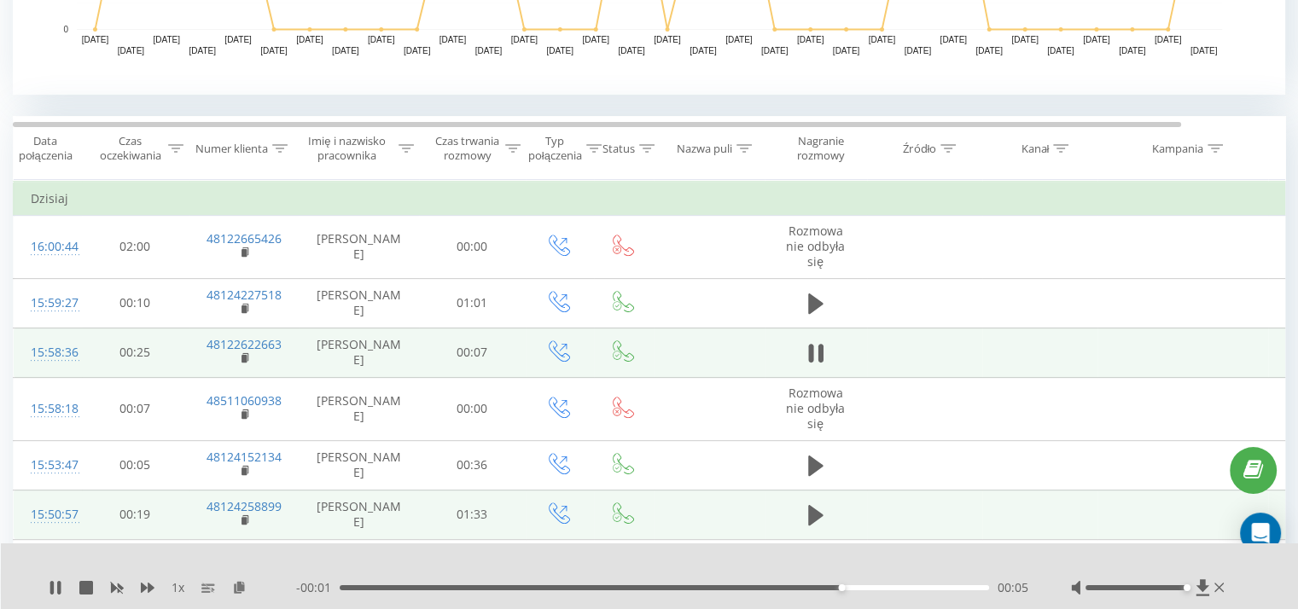
scroll to position [636, 0]
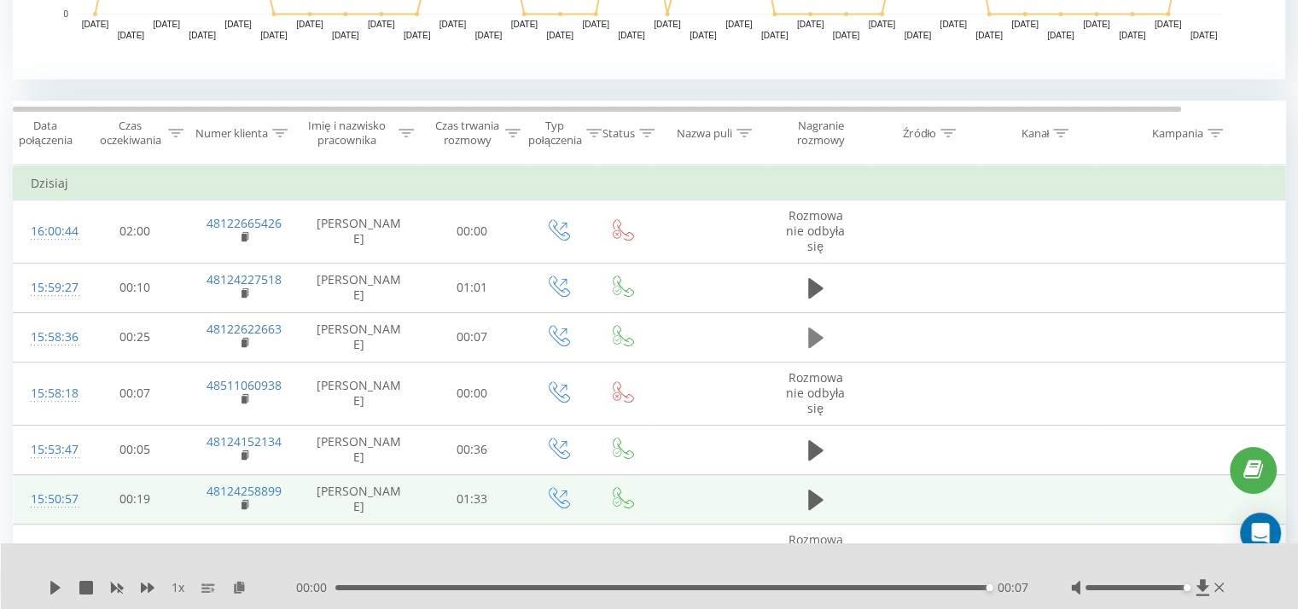
click at [808, 347] on icon at bounding box center [815, 338] width 15 height 24
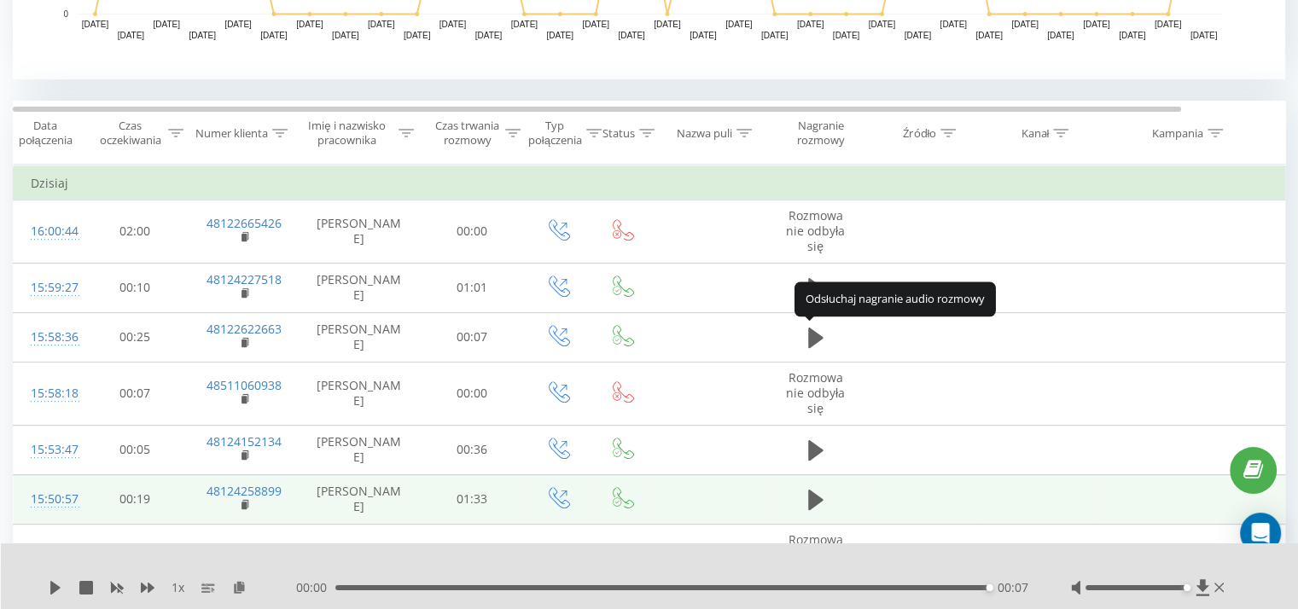
click at [808, 347] on icon at bounding box center [815, 338] width 15 height 24
click at [59, 589] on icon at bounding box center [56, 588] width 14 height 14
click at [338, 590] on div "00:00 00:07 00:07" at bounding box center [662, 587] width 732 height 17
click at [337, 586] on div "00:07" at bounding box center [662, 587] width 654 height 5
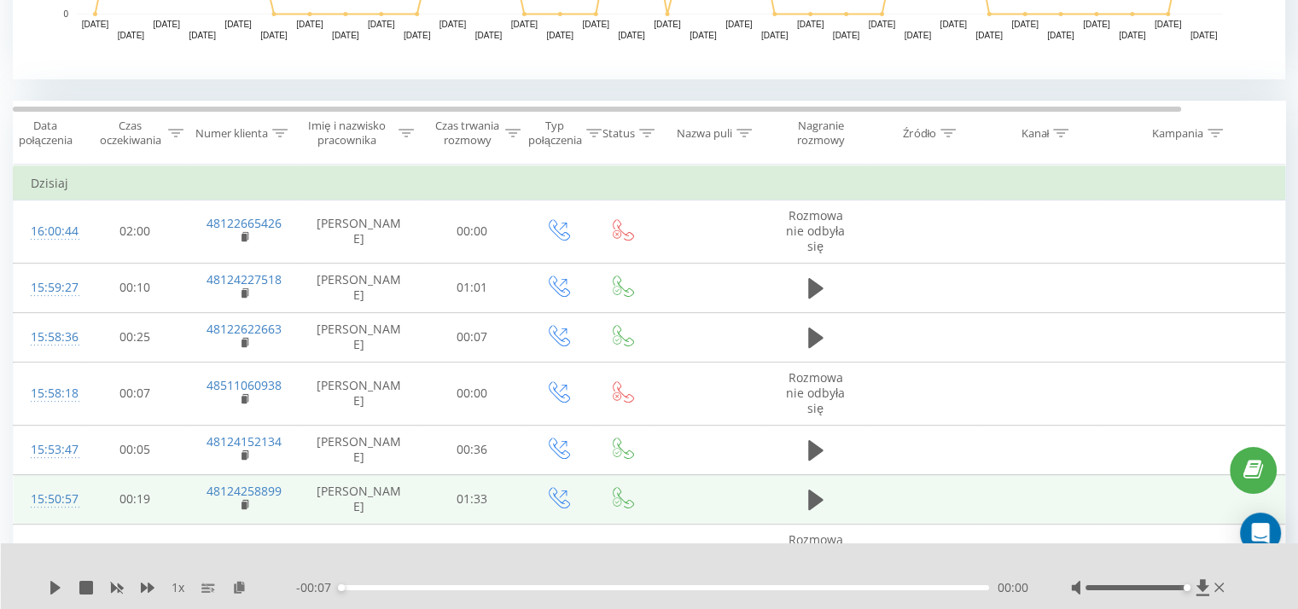
click at [337, 583] on span "- 00:07" at bounding box center [318, 587] width 44 height 17
click at [45, 586] on div "1 x - 00:07 00:00 00:00" at bounding box center [650, 577] width 1298 height 66
click at [49, 586] on div "1 x - 00:07 00:00 00:00" at bounding box center [650, 577] width 1298 height 66
click at [53, 586] on icon at bounding box center [55, 588] width 10 height 14
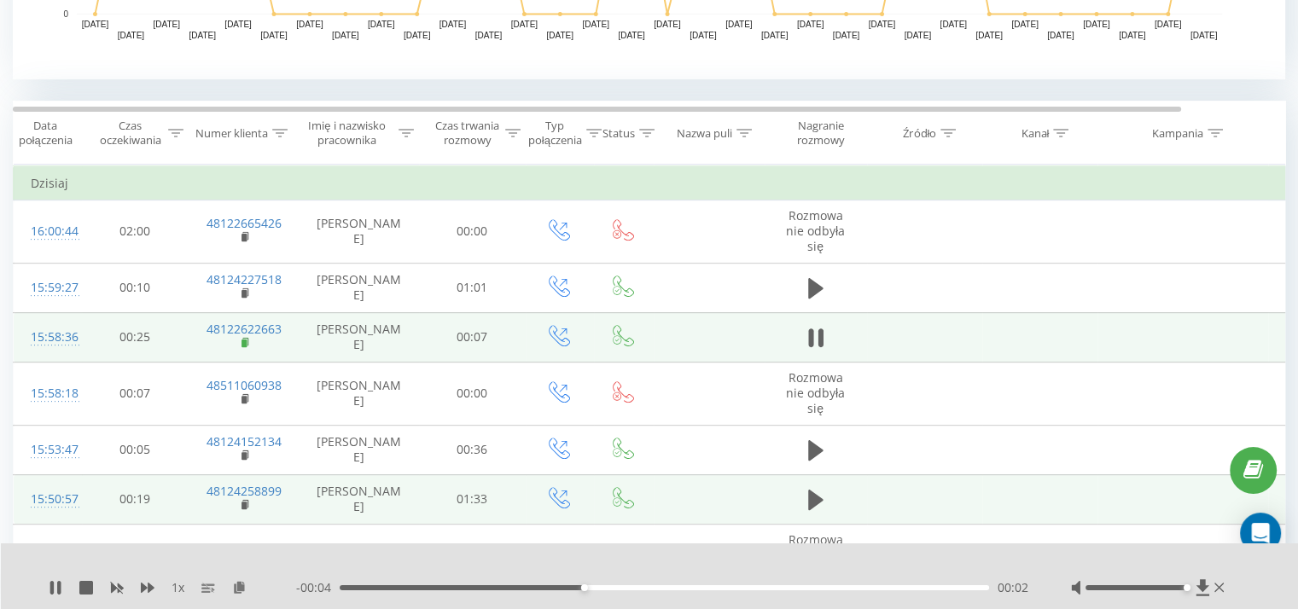
click at [245, 340] on rect at bounding box center [243, 344] width 5 height 8
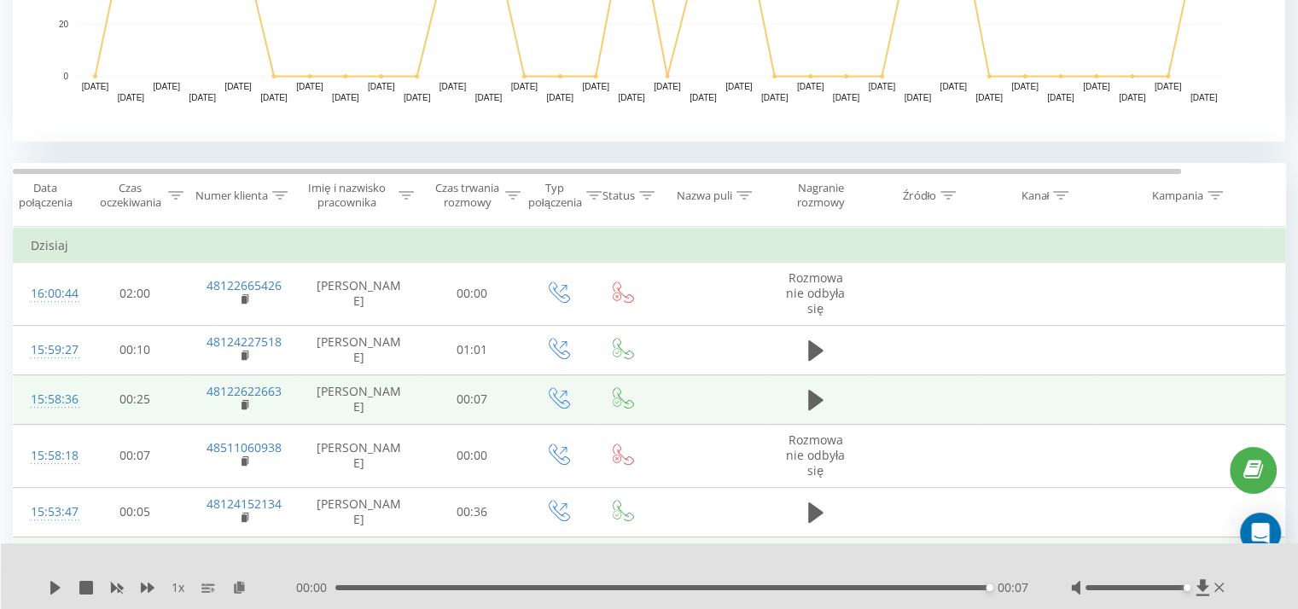
scroll to position [573, 0]
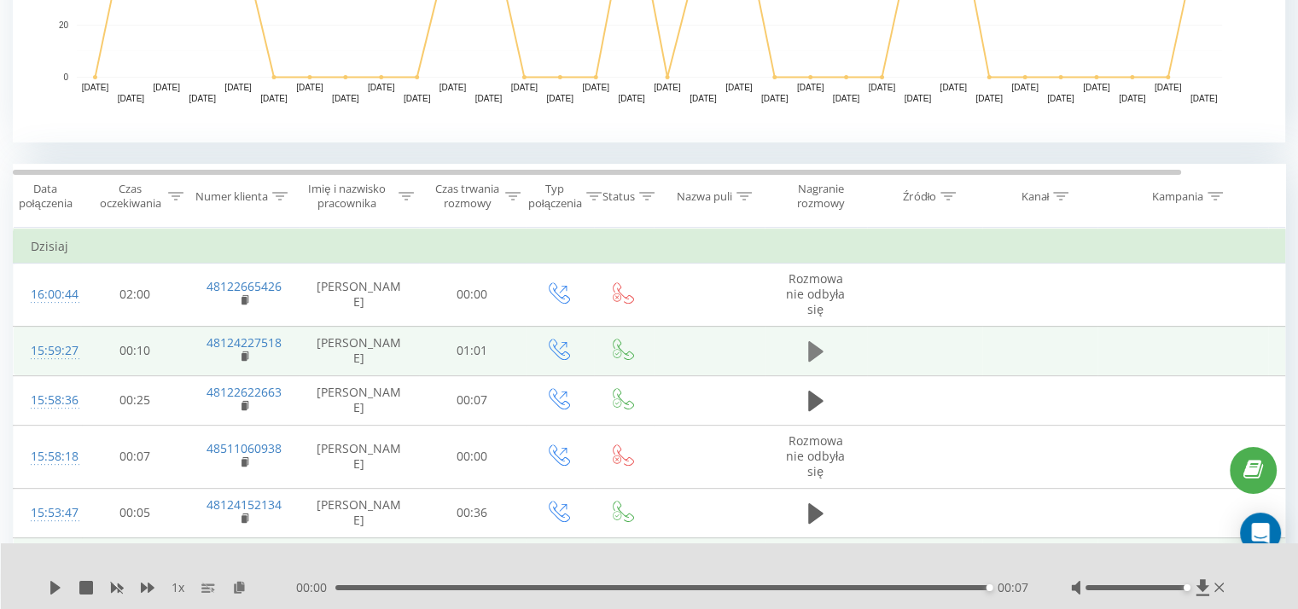
click at [809, 353] on icon at bounding box center [815, 351] width 15 height 20
click at [340, 586] on div "00:15" at bounding box center [664, 587] width 649 height 5
click at [594, 585] on div "00:24" at bounding box center [664, 587] width 649 height 5
click at [734, 586] on div "00:37" at bounding box center [664, 587] width 649 height 5
click at [884, 570] on div at bounding box center [638, 565] width 944 height 19
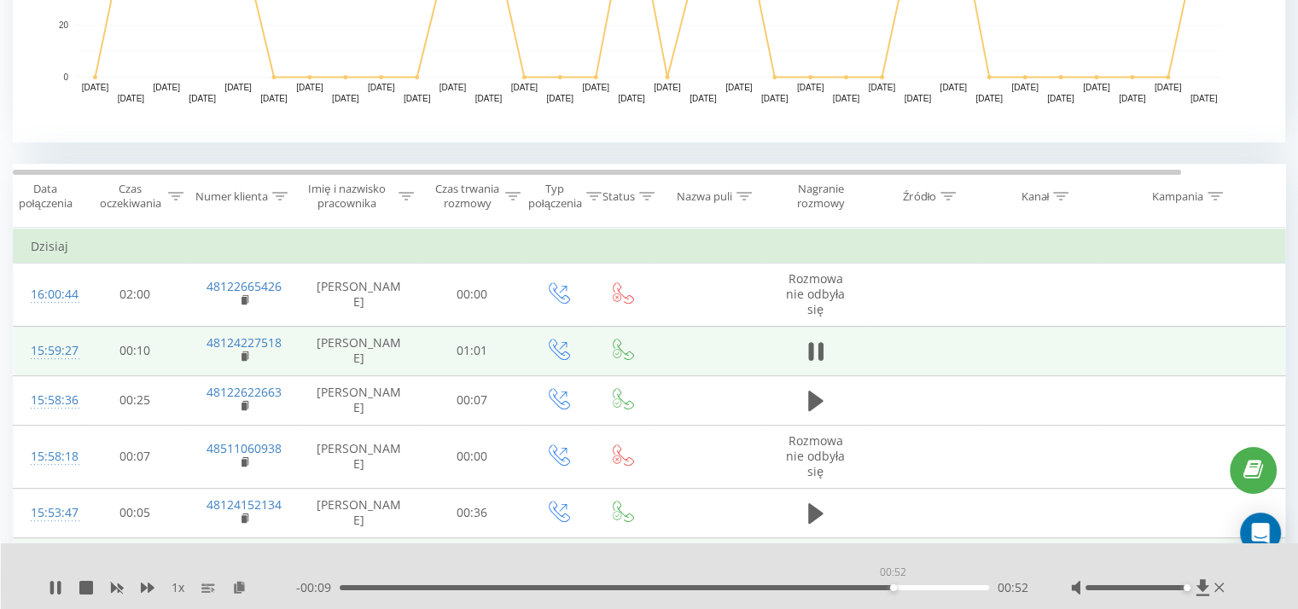
click at [893, 585] on div "00:52" at bounding box center [664, 587] width 649 height 5
click at [951, 590] on div "- 00:08 00:52 00:52" at bounding box center [662, 587] width 732 height 17
click at [960, 590] on div "- 00:07 00:53 00:53" at bounding box center [662, 587] width 732 height 17
click at [960, 589] on div "- 00:07 00:53 00:53" at bounding box center [662, 587] width 732 height 17
click at [959, 583] on div "- 00:07 00:54 00:54" at bounding box center [662, 587] width 732 height 17
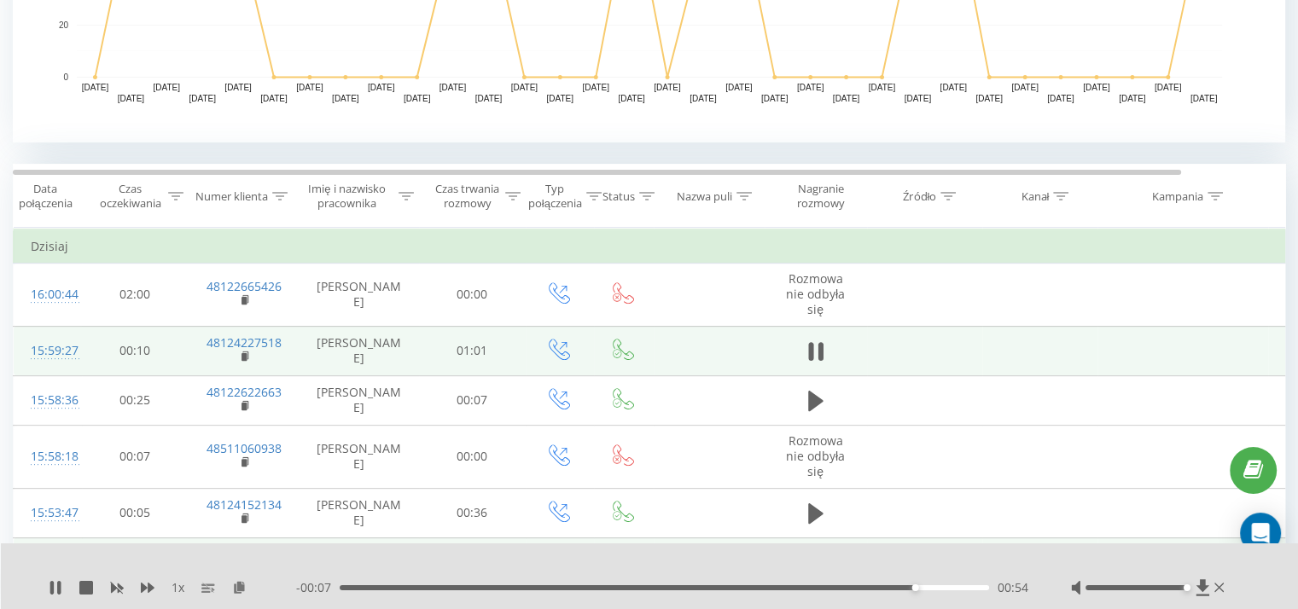
click at [962, 590] on div "- 00:07 00:54 00:54" at bounding box center [662, 587] width 732 height 17
click at [247, 356] on icon at bounding box center [245, 356] width 6 height 8
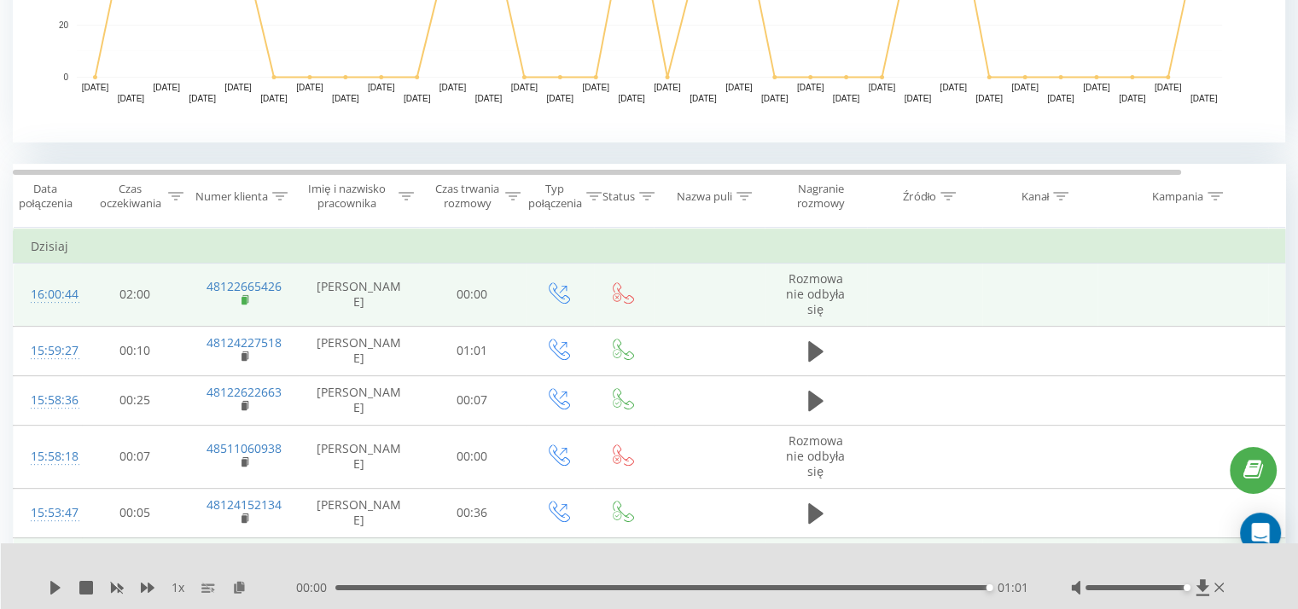
click at [243, 294] on span at bounding box center [245, 302] width 9 height 16
click at [244, 299] on rect at bounding box center [243, 301] width 5 height 8
